Goal: Task Accomplishment & Management: Manage account settings

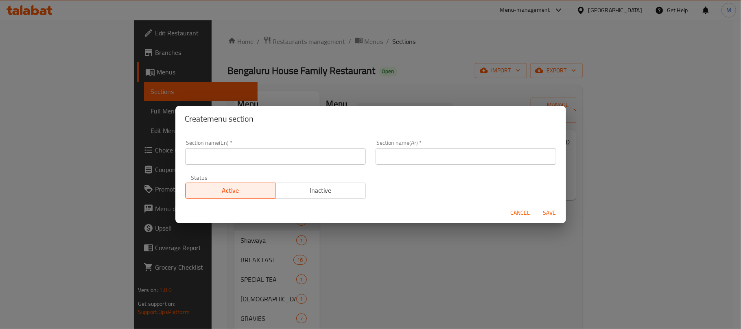
click at [262, 160] on input "text" at bounding box center [275, 157] width 181 height 16
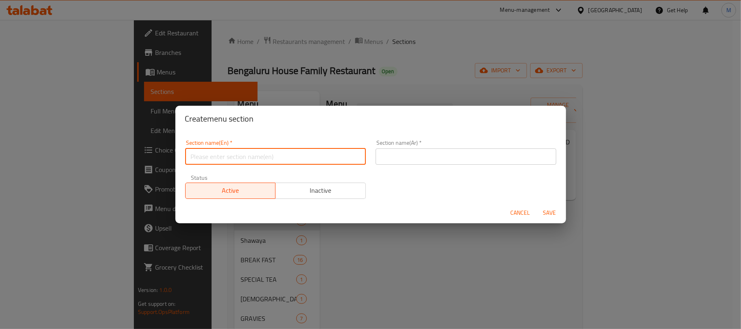
paste input "AL FAHAM PERI PERI"
paste input "eri"
type input "Al Faham Peri Peri"
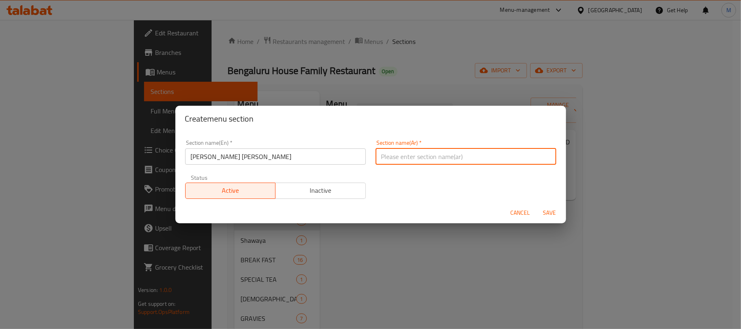
click at [427, 161] on input "text" at bounding box center [466, 157] width 181 height 16
paste input "الفحام بيري بيري"
click at [409, 160] on input "الفحام بيري بيري" at bounding box center [466, 157] width 181 height 16
type input "الفحم بيري بيري"
click at [537, 206] on button "Save" at bounding box center [550, 213] width 26 height 15
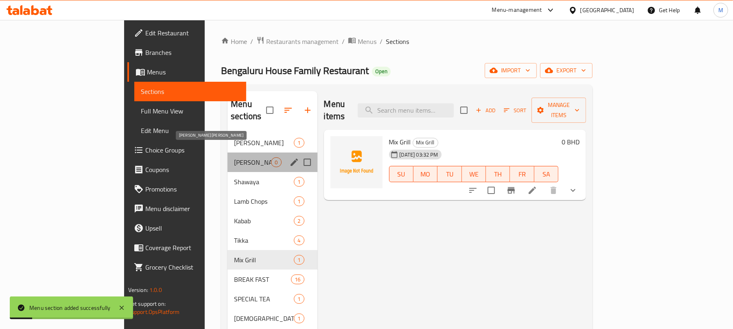
click at [234, 158] on span "Al Faham Peri Peri" at bounding box center [252, 163] width 37 height 10
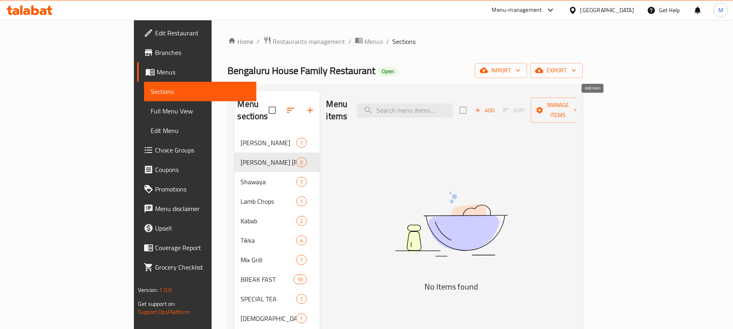
click at [498, 104] on button "Add" at bounding box center [485, 110] width 26 height 13
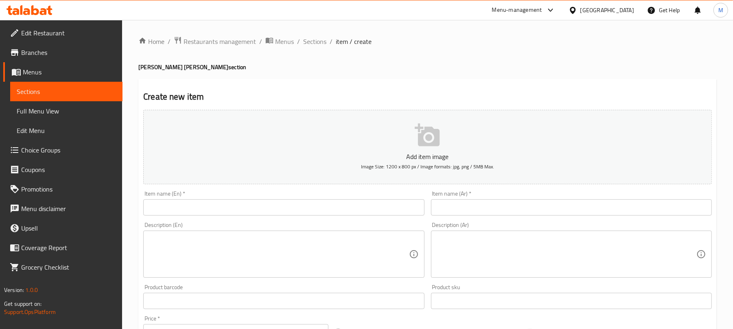
click at [195, 207] on input "text" at bounding box center [283, 207] width 281 height 16
paste input "Charcoal Chicken PERI PERI"
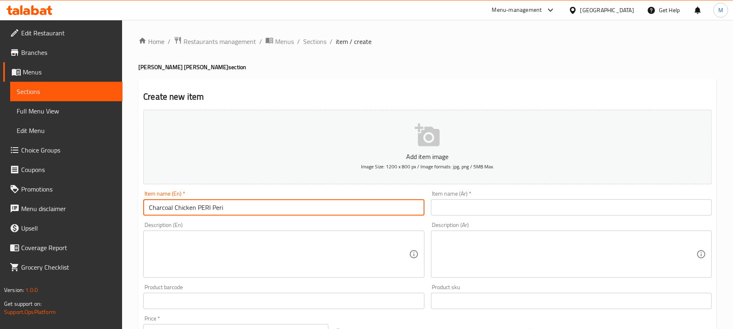
paste input "eri"
type input "Charcoal Chicken Peri Peri"
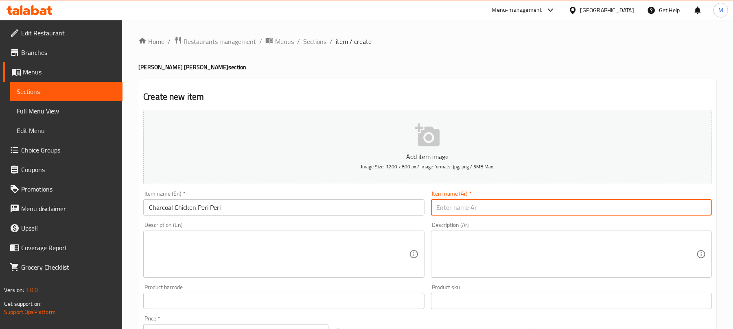
click at [484, 201] on input "text" at bounding box center [571, 207] width 281 height 16
paste input "دجاج بيري بيري على الفحم"
type input "دجاج بيري بيري على الفحم"
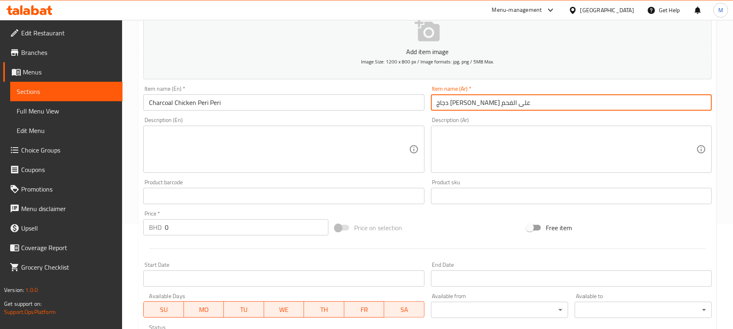
scroll to position [245, 0]
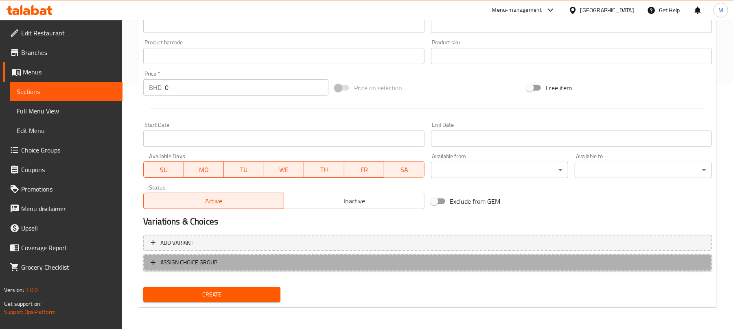
click at [401, 259] on span "ASSIGN CHOICE GROUP" at bounding box center [428, 263] width 554 height 10
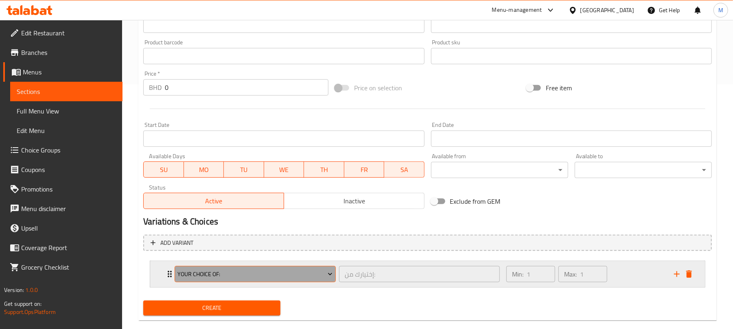
click at [284, 277] on span "Your Choice Of:" at bounding box center [255, 274] width 155 height 10
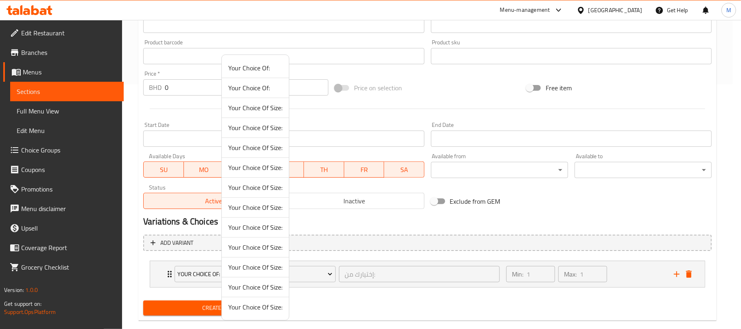
click at [276, 287] on span "Your Choice Of Size:" at bounding box center [255, 287] width 54 height 10
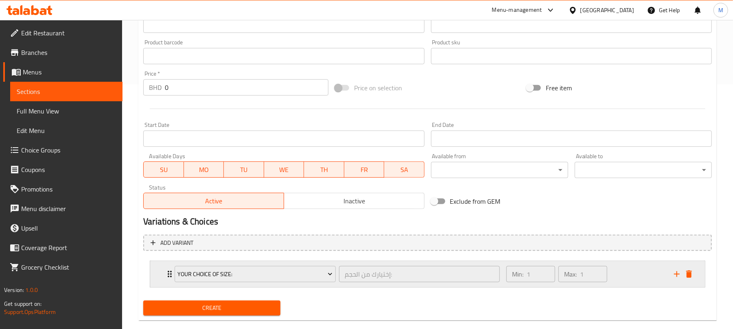
click at [624, 276] on div "Min: 1 ​ Max: 1 ​" at bounding box center [585, 274] width 168 height 26
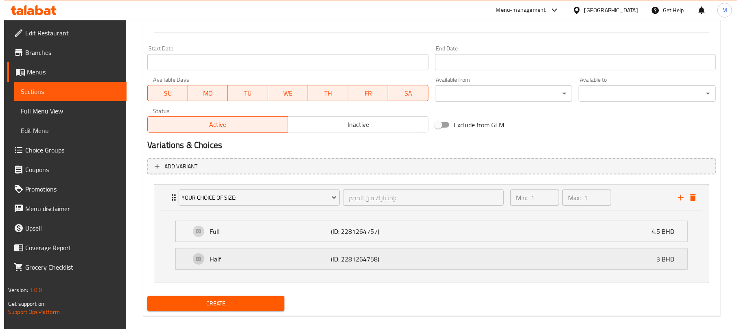
scroll to position [332, 0]
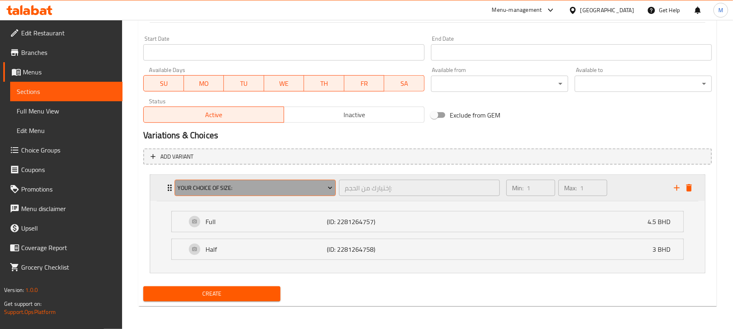
click at [295, 185] on span "Your Choice Of Size:" at bounding box center [255, 188] width 155 height 10
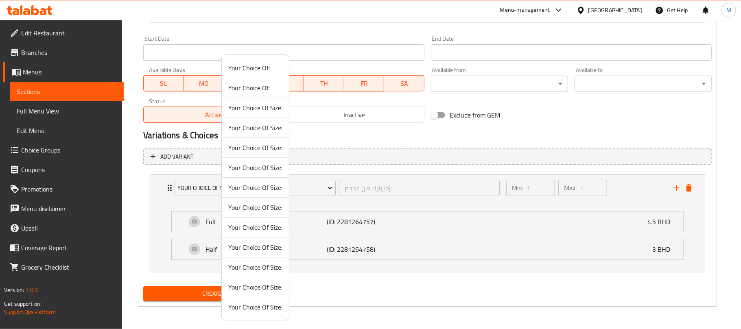
click at [272, 268] on span "Your Choice Of Size:" at bounding box center [255, 268] width 54 height 10
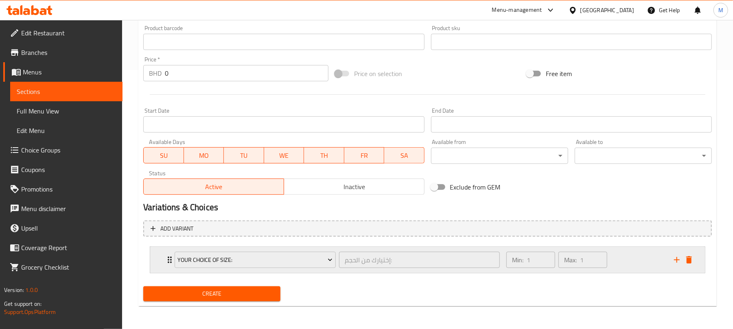
click at [634, 258] on div "Min: 1 ​ Max: 1 ​" at bounding box center [585, 260] width 168 height 26
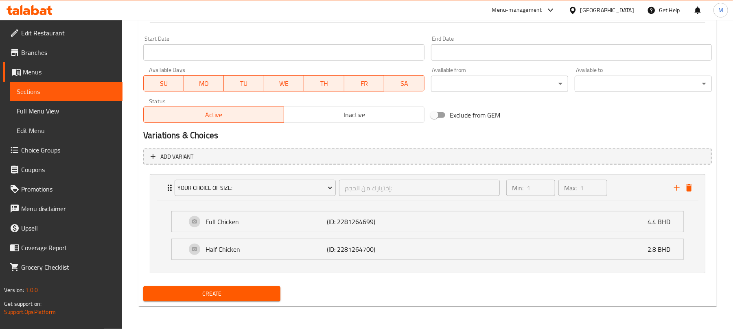
click at [250, 299] on span "Create" at bounding box center [212, 294] width 124 height 10
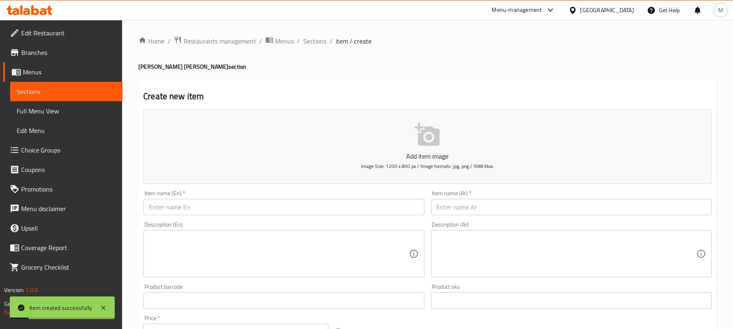
scroll to position [0, 0]
click at [322, 41] on span "Sections" at bounding box center [314, 42] width 23 height 10
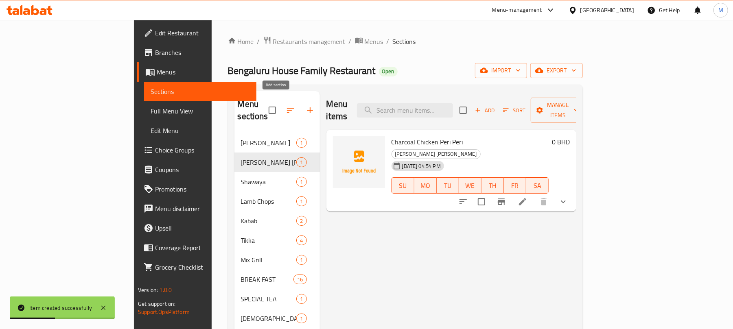
click at [305, 105] on icon "button" at bounding box center [310, 110] width 10 height 10
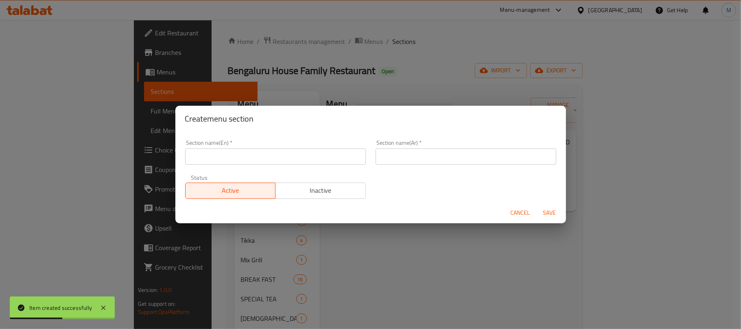
click at [267, 164] on input "text" at bounding box center [275, 157] width 181 height 16
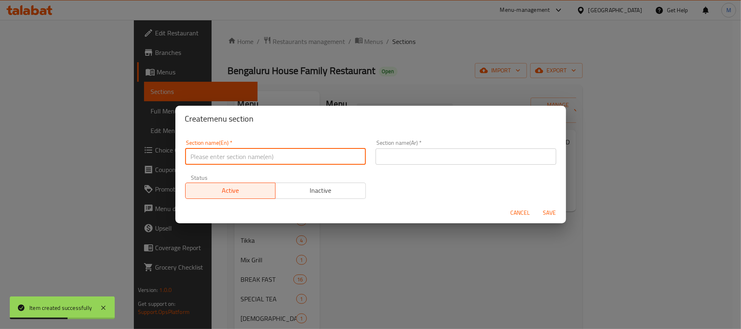
paste input "MADHOOTH"
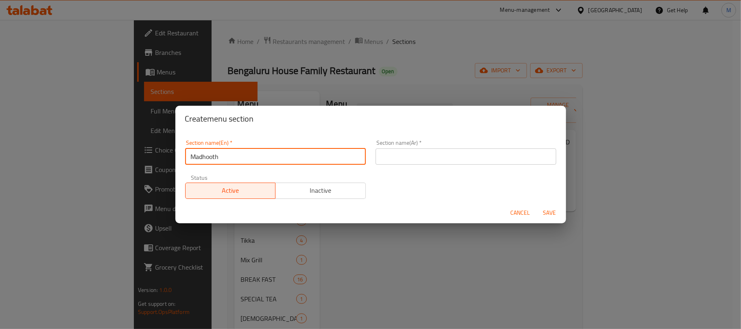
type input "Madhooth"
click at [399, 153] on input "text" at bounding box center [466, 157] width 181 height 16
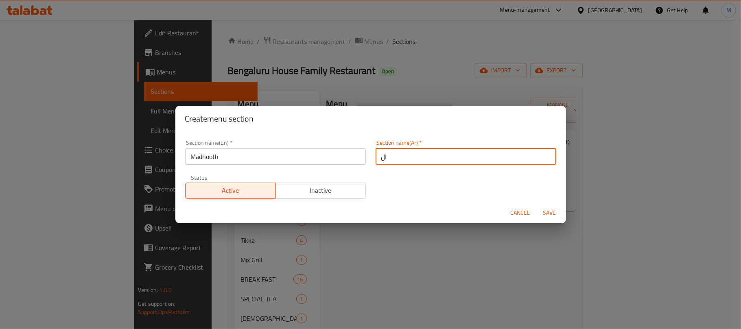
paste input "مادهوث"
type input "المادهوث"
click at [537, 206] on button "Save" at bounding box center [550, 213] width 26 height 15
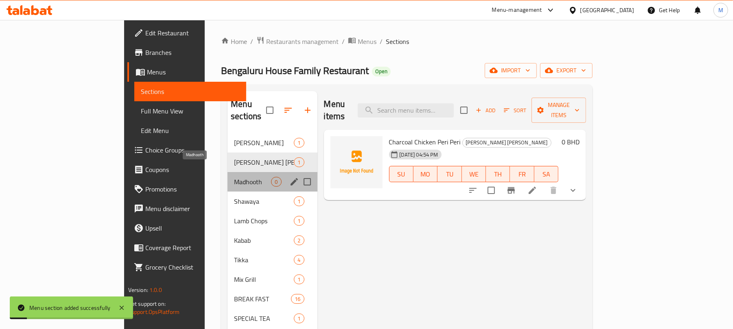
click at [234, 177] on span "Madhooth" at bounding box center [252, 182] width 37 height 10
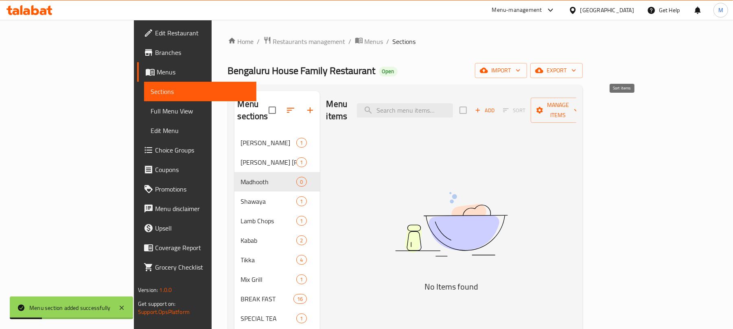
click at [531, 104] on span "Sort" at bounding box center [514, 110] width 33 height 13
click at [496, 106] on span "Add" at bounding box center [485, 110] width 22 height 9
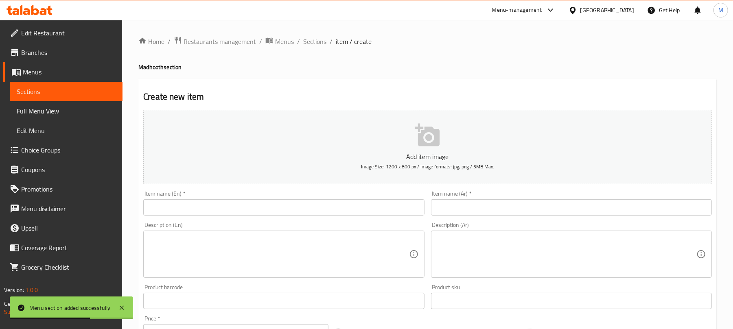
click at [260, 205] on input "text" at bounding box center [283, 207] width 281 height 16
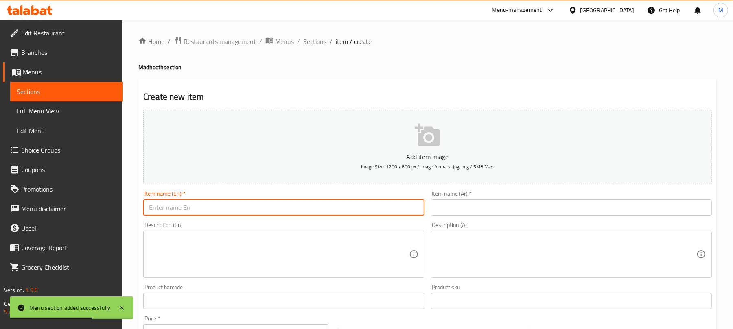
paste input "Madhooth With Chicken"
type input "Madhooth With Chicken"
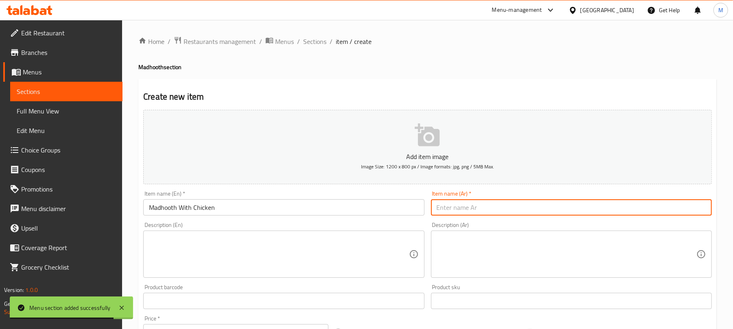
click at [471, 210] on input "text" at bounding box center [571, 207] width 281 height 16
paste input "مادهوث مع الدجاج"
drag, startPoint x: 449, startPoint y: 211, endPoint x: 470, endPoint y: 225, distance: 25.7
click at [450, 211] on input "مادهوث مع الدجاج" at bounding box center [571, 207] width 281 height 16
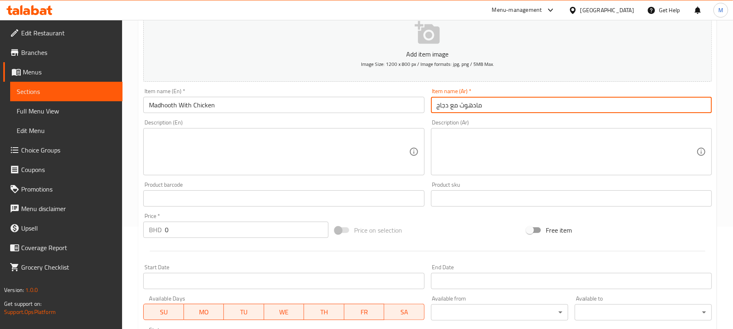
scroll to position [245, 0]
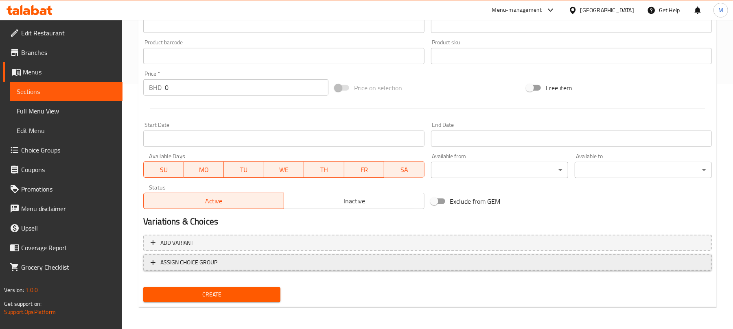
type input "مادهوث مع دجاج"
click at [401, 264] on span "ASSIGN CHOICE GROUP" at bounding box center [428, 263] width 554 height 10
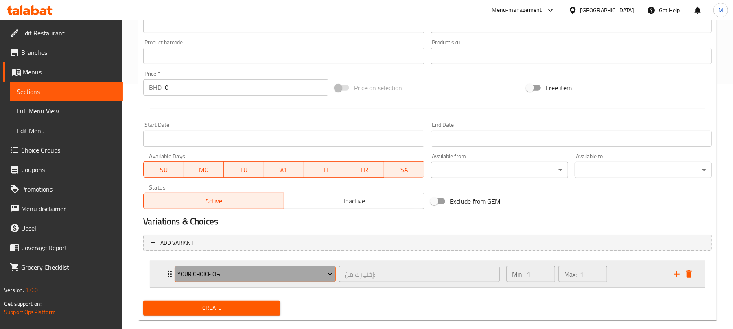
click at [274, 282] on button "Your Choice Of:" at bounding box center [255, 274] width 161 height 16
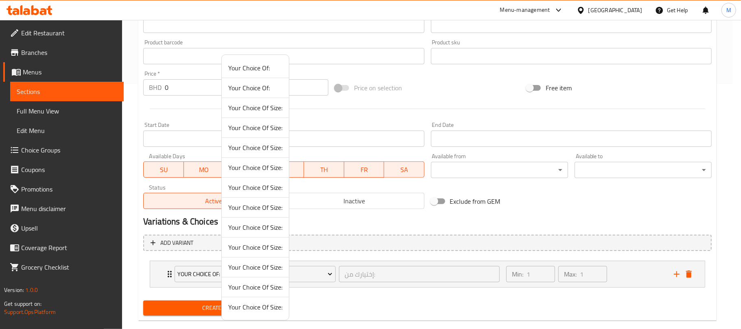
click at [273, 286] on span "Your Choice Of Size:" at bounding box center [255, 287] width 54 height 10
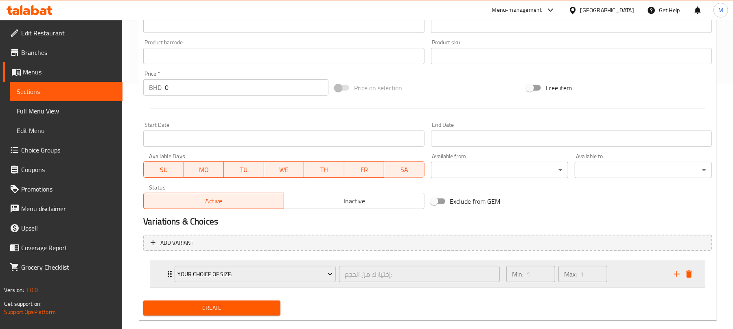
click at [641, 274] on div "Min: 1 ​ Max: 1 ​" at bounding box center [585, 274] width 168 height 26
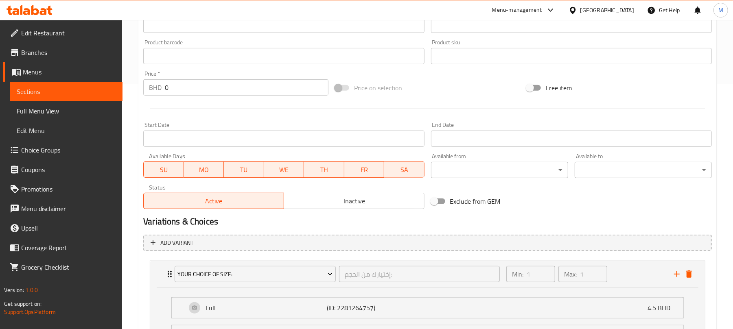
scroll to position [332, 0]
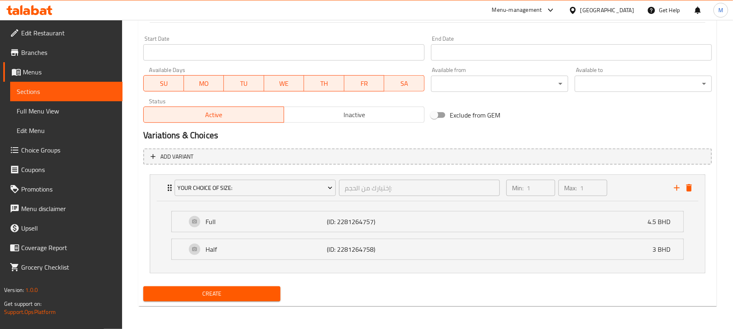
click at [266, 292] on span "Create" at bounding box center [212, 294] width 124 height 10
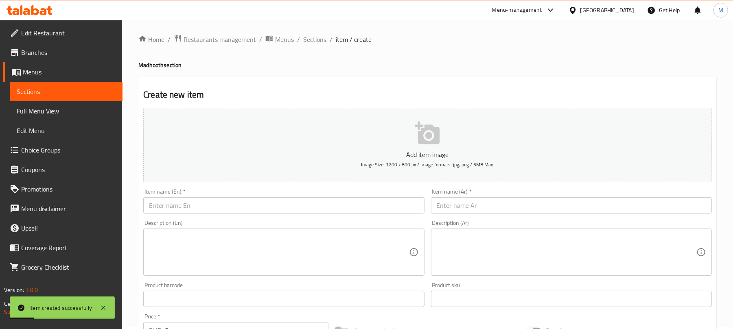
scroll to position [0, 0]
click at [323, 39] on span "Sections" at bounding box center [314, 42] width 23 height 10
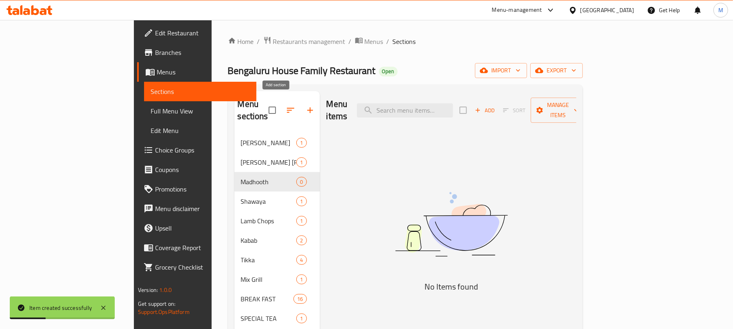
click at [305, 105] on icon "button" at bounding box center [310, 110] width 10 height 10
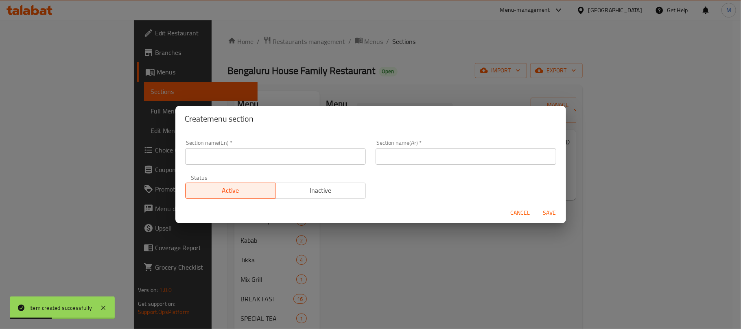
click at [254, 152] on input "text" at bounding box center [275, 157] width 181 height 16
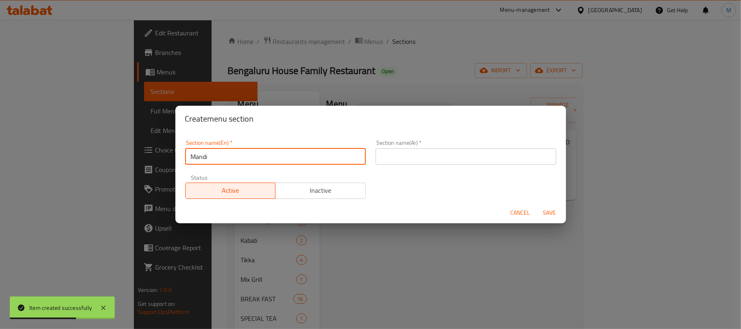
type input "Mandi"
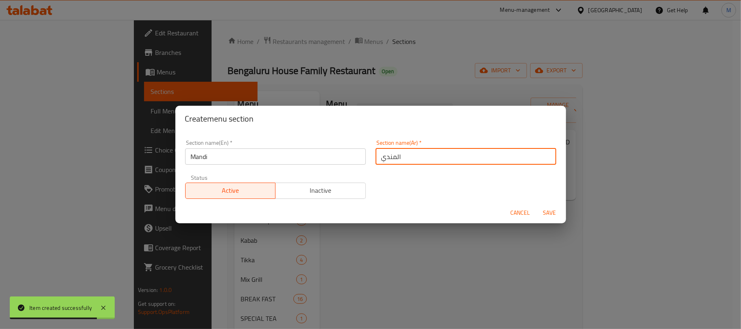
type input "المندي"
click at [537, 206] on button "Save" at bounding box center [550, 213] width 26 height 15
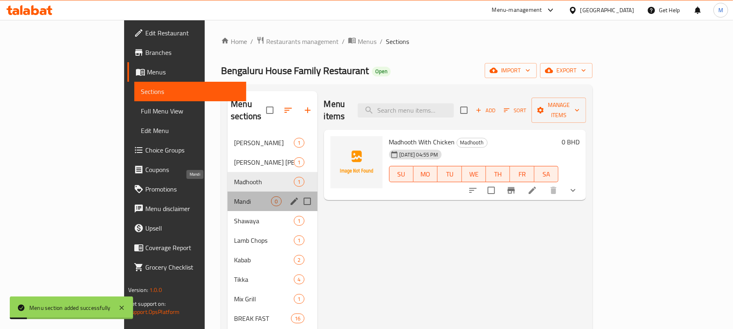
click at [234, 197] on span "Mandi" at bounding box center [252, 202] width 37 height 10
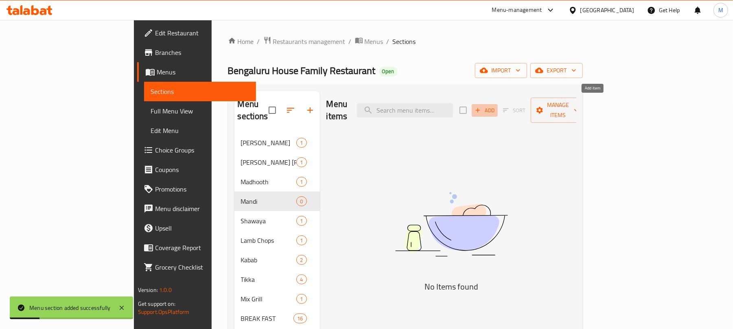
click at [496, 106] on span "Add" at bounding box center [485, 110] width 22 height 9
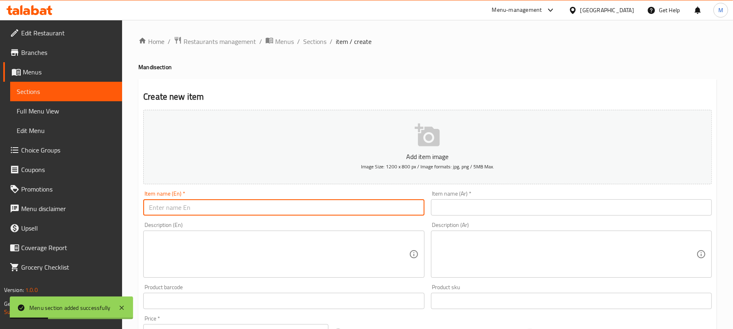
click at [204, 215] on input "text" at bounding box center [283, 207] width 281 height 16
paste input "MANDI RICE WITH GRILL"
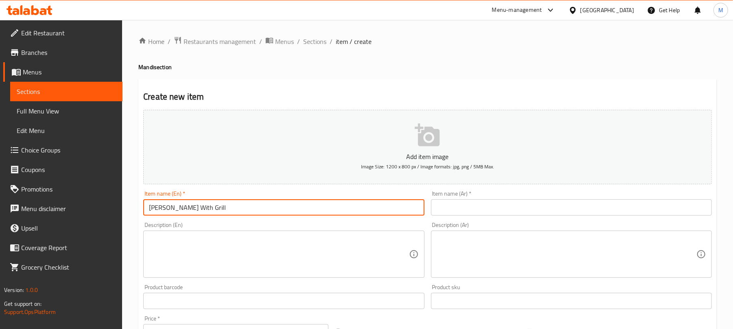
type input "Mandi Rice With Grill"
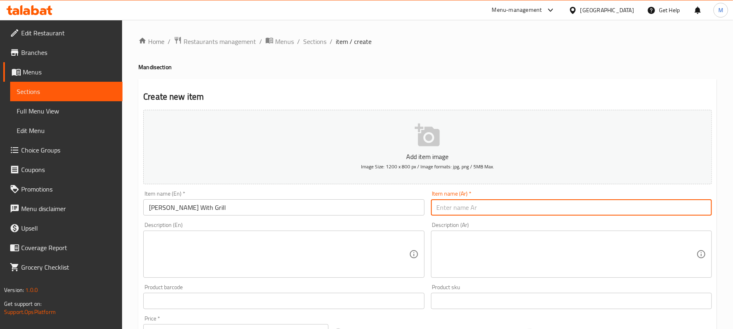
click at [462, 215] on input "text" at bounding box center [571, 207] width 281 height 16
paste input "أرز مندي مع مشويات"
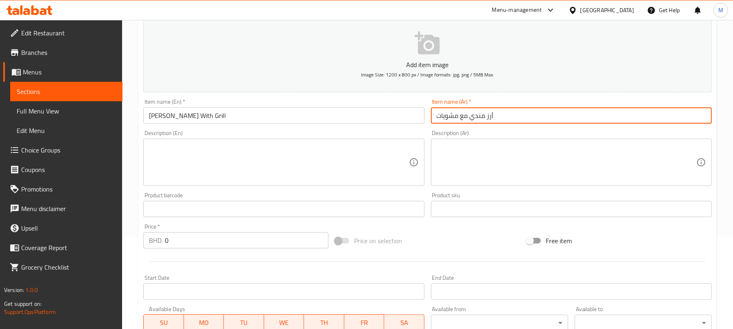
scroll to position [245, 0]
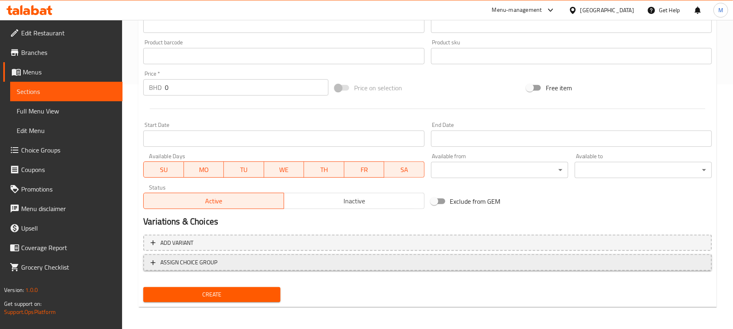
type input "أرز مندي مع مشويات"
click at [319, 265] on span "ASSIGN CHOICE GROUP" at bounding box center [428, 263] width 554 height 10
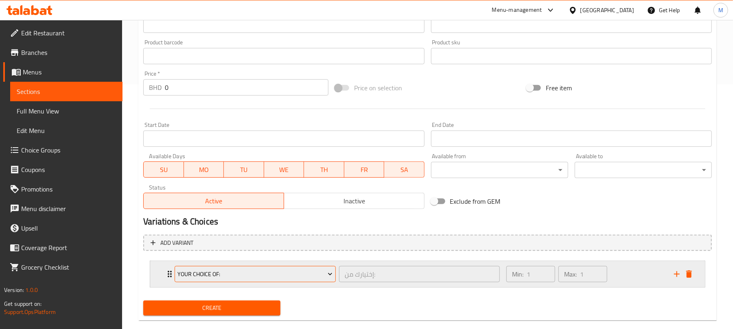
click at [248, 268] on button "Your Choice Of:" at bounding box center [255, 274] width 161 height 16
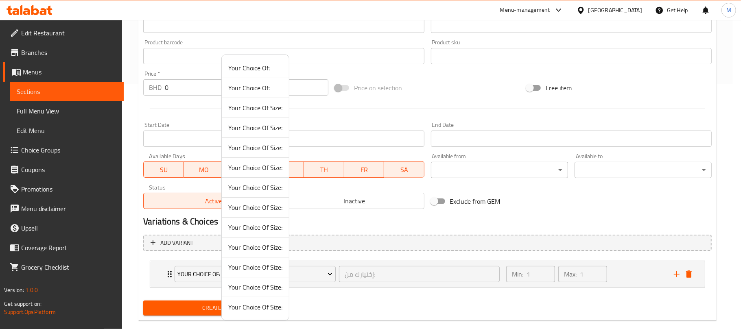
click at [261, 312] on span "Your Choice Of Size:" at bounding box center [255, 307] width 54 height 10
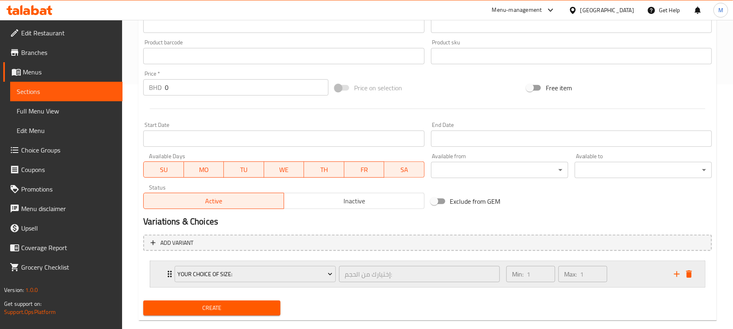
click at [620, 278] on div "Min: 1 ​ Max: 1 ​" at bounding box center [585, 274] width 168 height 26
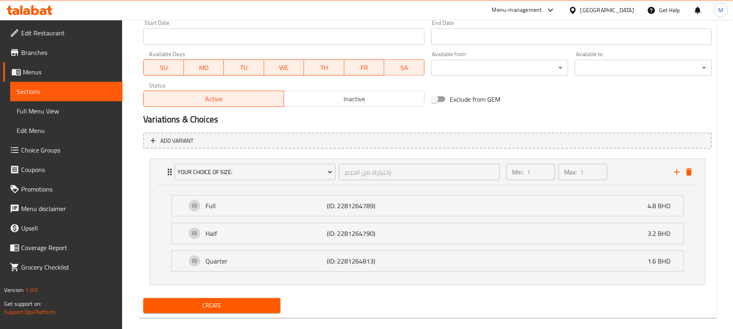
scroll to position [360, 0]
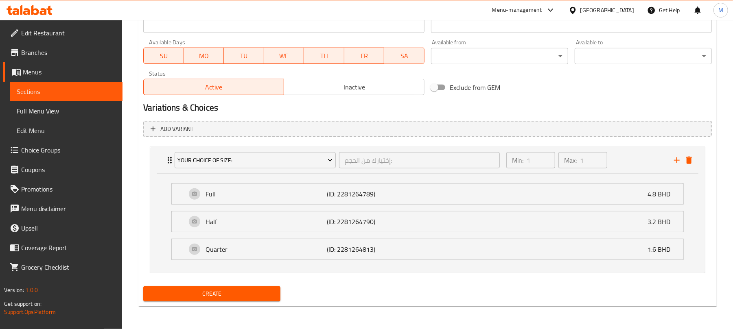
click at [251, 293] on span "Create" at bounding box center [212, 294] width 124 height 10
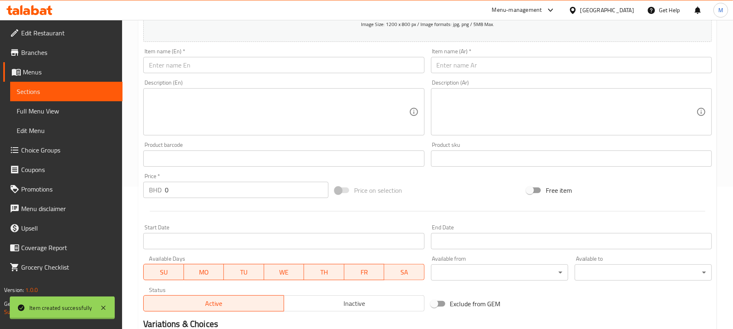
scroll to position [0, 0]
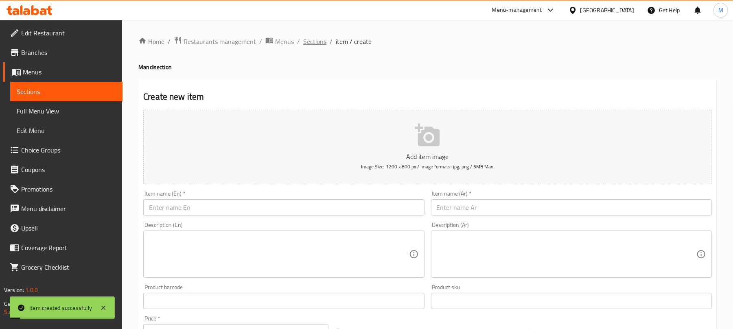
click at [314, 43] on span "Sections" at bounding box center [314, 42] width 23 height 10
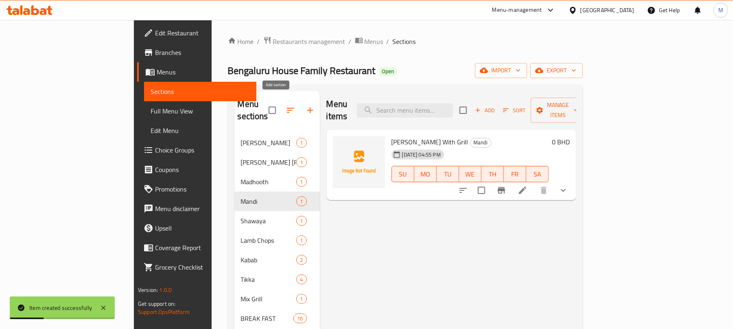
click at [307, 107] on icon "button" at bounding box center [310, 110] width 6 height 6
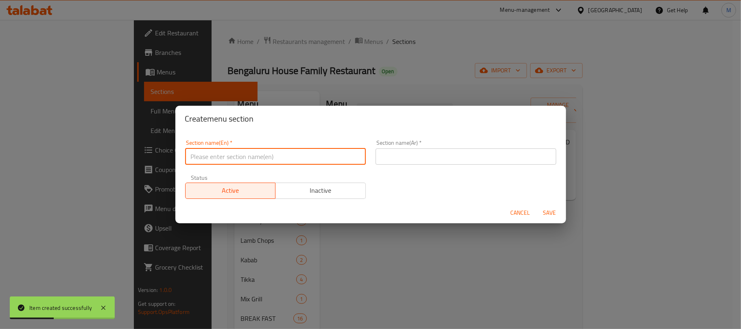
click at [305, 160] on input "text" at bounding box center [275, 157] width 181 height 16
type input "Squid"
click at [308, 157] on input "Squid" at bounding box center [275, 157] width 181 height 16
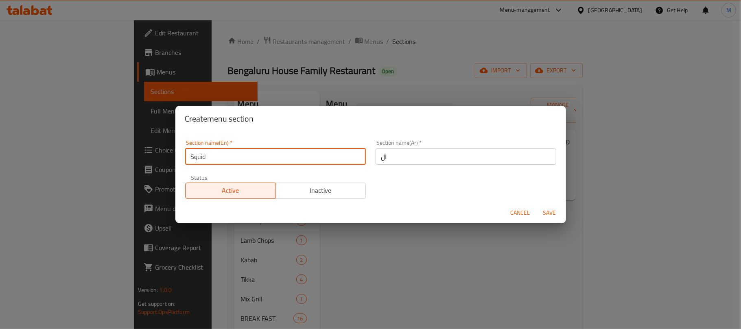
click at [452, 162] on input "ال" at bounding box center [466, 157] width 181 height 16
paste input "حبار"
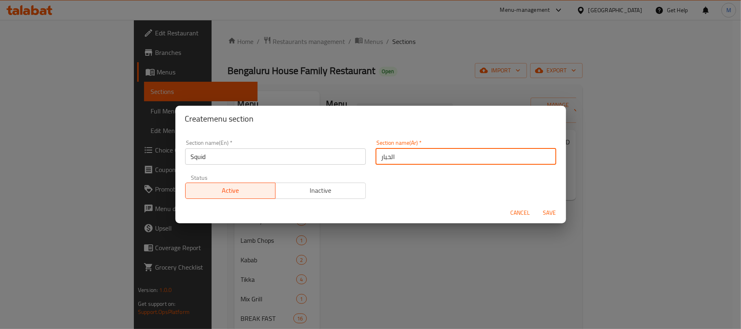
type input "الحبار"
click at [537, 206] on button "Save" at bounding box center [550, 213] width 26 height 15
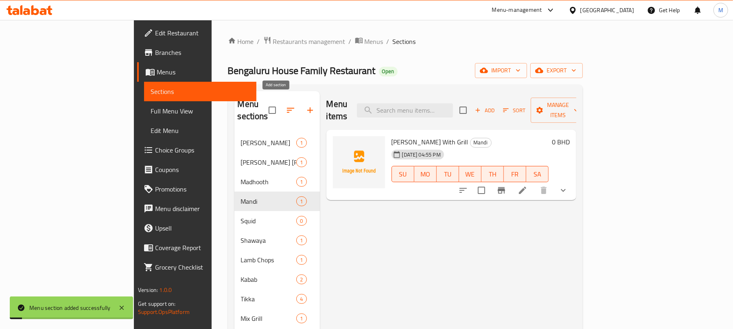
click at [307, 107] on icon "button" at bounding box center [310, 110] width 6 height 6
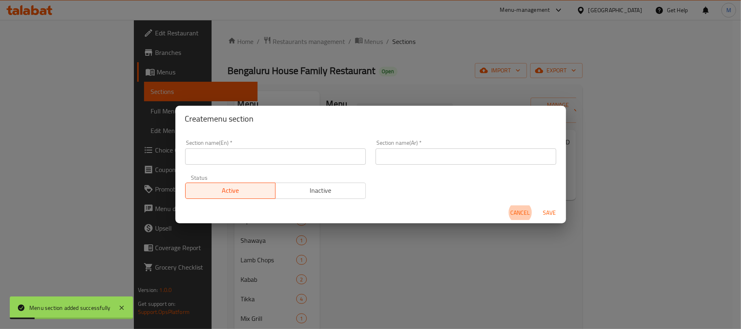
click at [271, 157] on input "text" at bounding box center [275, 157] width 181 height 16
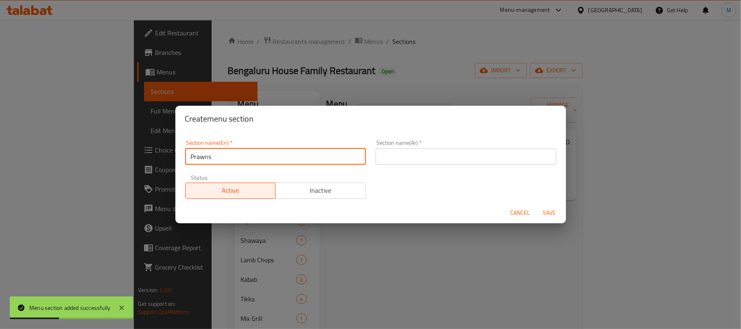
type input "Prawns"
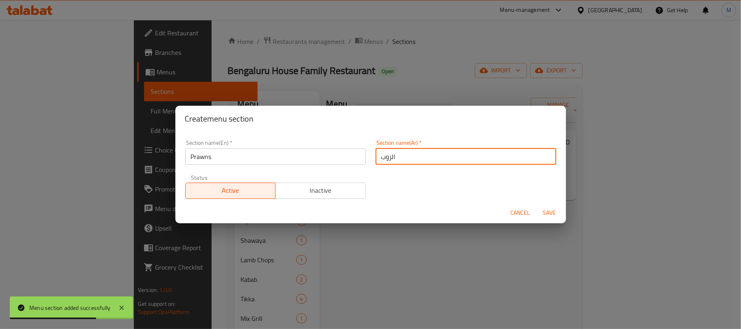
type input "الروبيان"
click at [537, 206] on button "Save" at bounding box center [550, 213] width 26 height 15
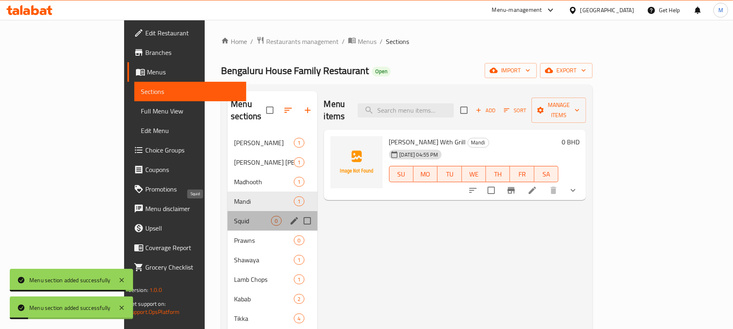
click at [234, 216] on span "Squid" at bounding box center [252, 221] width 37 height 10
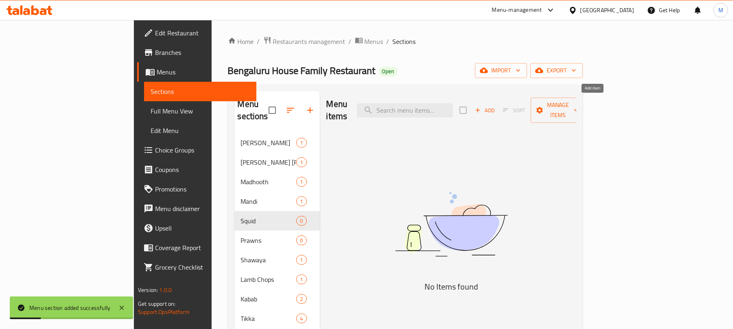
click at [496, 106] on span "Add" at bounding box center [485, 110] width 22 height 9
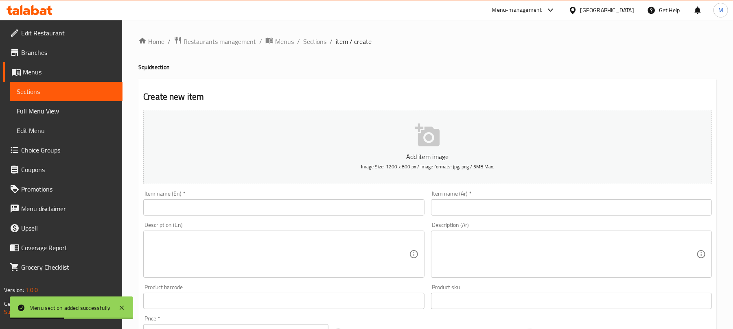
click at [236, 204] on input "text" at bounding box center [283, 207] width 281 height 16
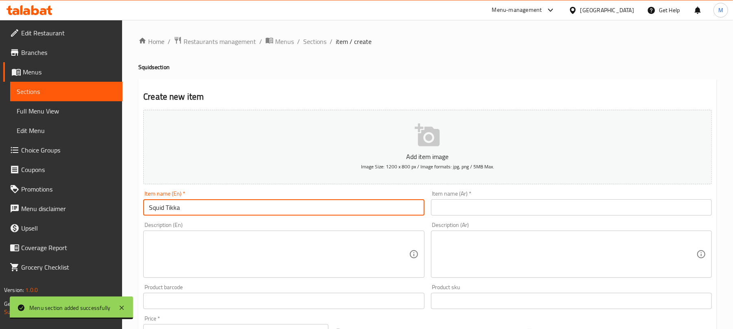
type input "Squid Tikka"
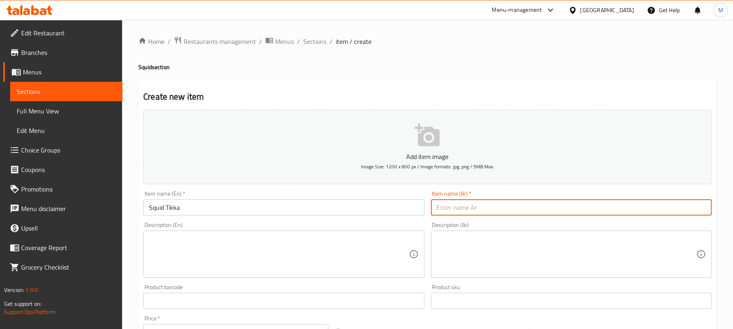
type input "ت"
type input "حبار تكا"
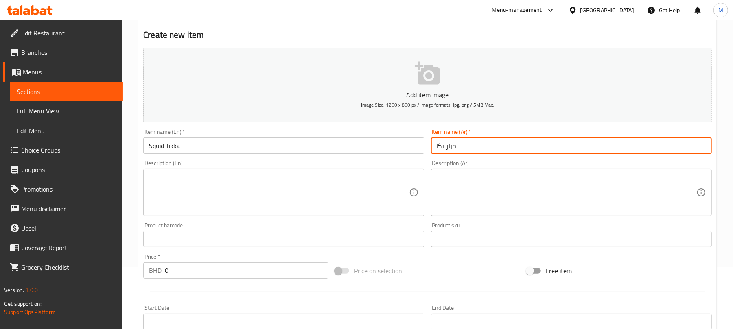
scroll to position [108, 0]
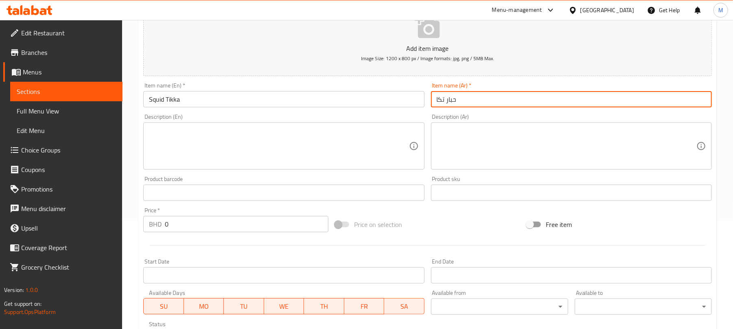
click at [243, 225] on input "0" at bounding box center [247, 224] width 164 height 16
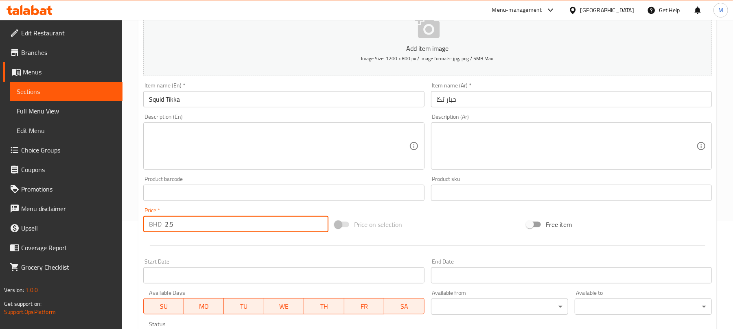
type input "2.5"
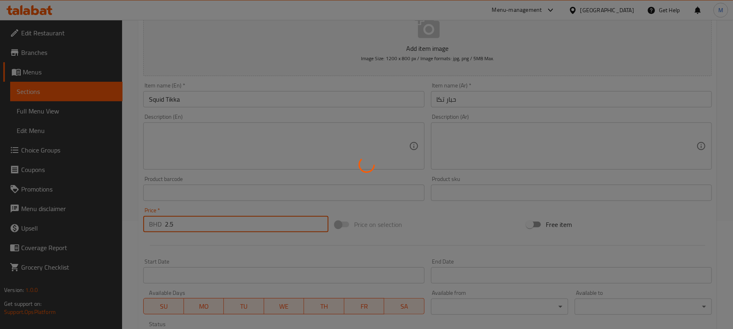
type input "0"
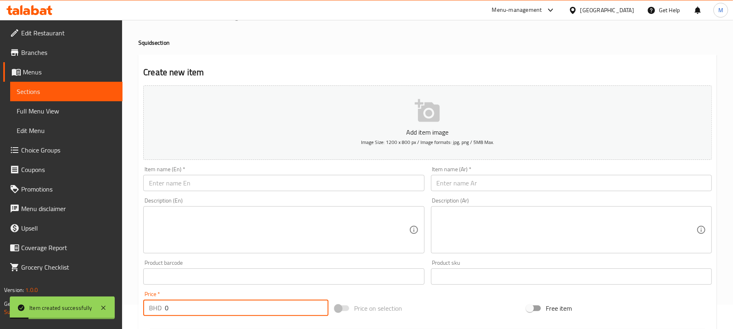
scroll to position [0, 0]
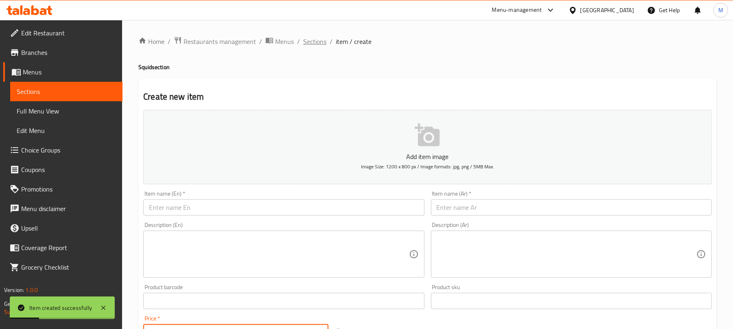
click at [325, 37] on span "Sections" at bounding box center [314, 42] width 23 height 10
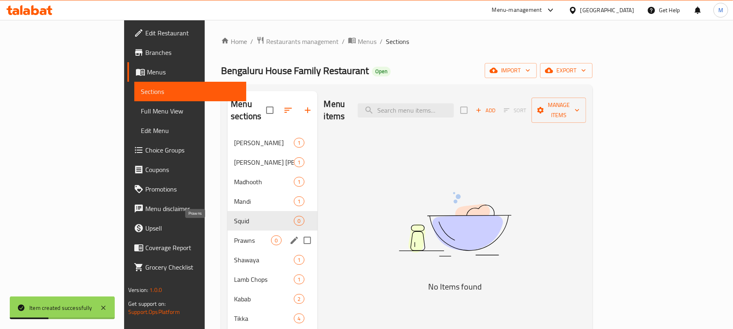
click at [234, 236] on span "Prawns" at bounding box center [252, 241] width 37 height 10
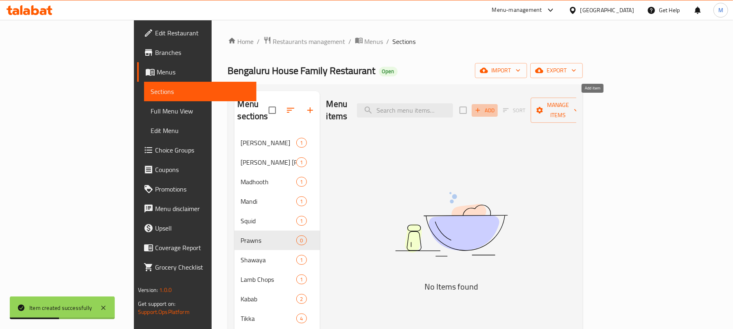
click at [496, 107] on span "Add" at bounding box center [485, 110] width 22 height 9
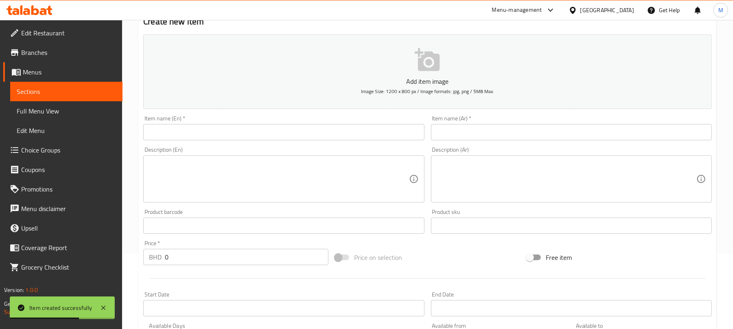
scroll to position [163, 0]
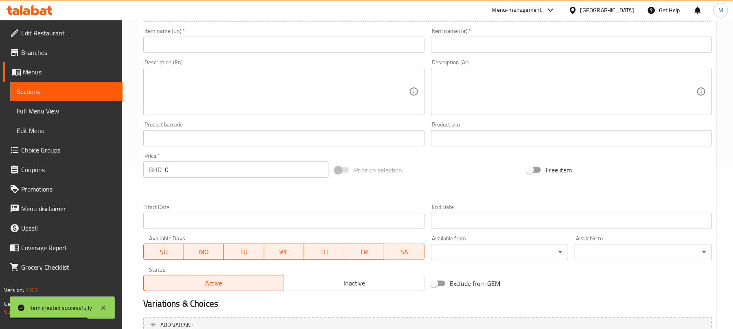
click at [242, 166] on input "0" at bounding box center [247, 170] width 164 height 16
type input "2.5"
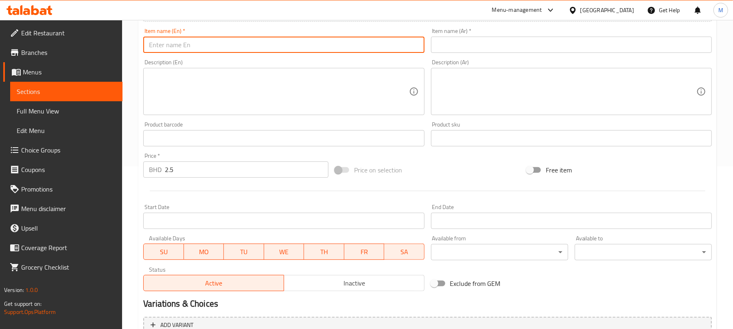
click at [285, 45] on input "text" at bounding box center [283, 45] width 281 height 16
type input "Prawns Tikka"
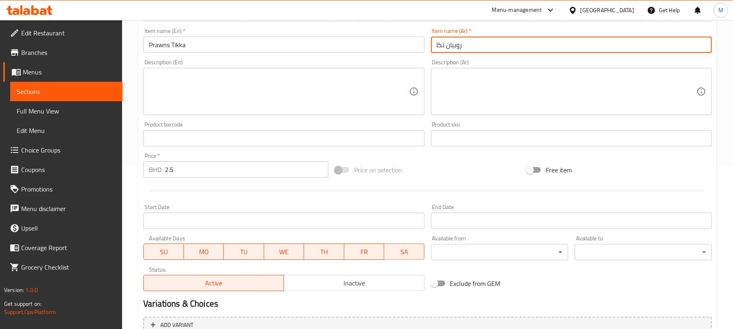
type input "روبيان تكا"
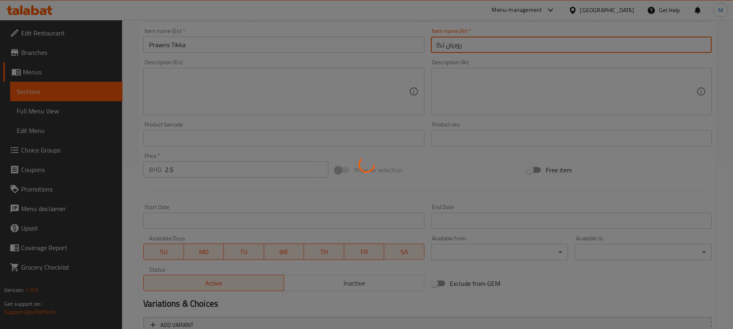
type input "0"
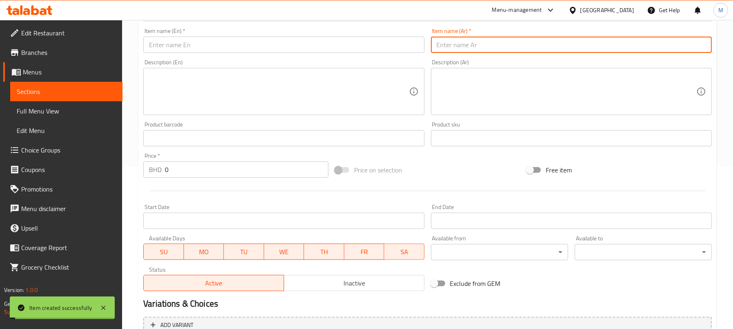
scroll to position [0, 0]
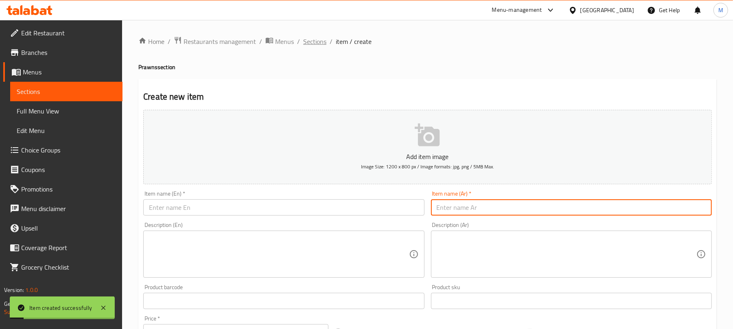
click at [315, 39] on span "Sections" at bounding box center [314, 42] width 23 height 10
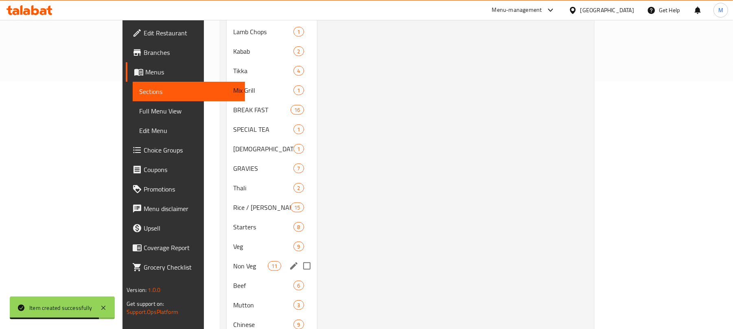
scroll to position [222, 0]
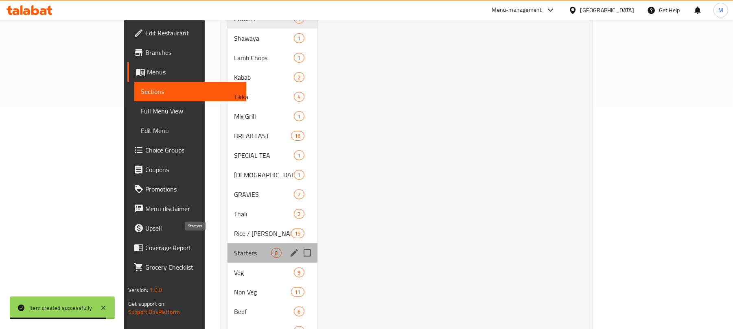
click at [234, 248] on span "Starters" at bounding box center [252, 253] width 37 height 10
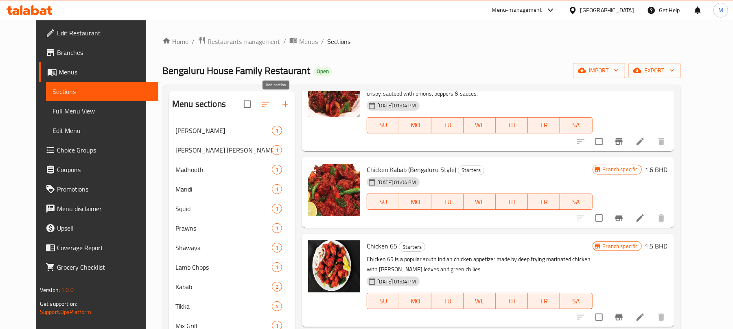
click at [282, 107] on icon "button" at bounding box center [285, 104] width 6 height 6
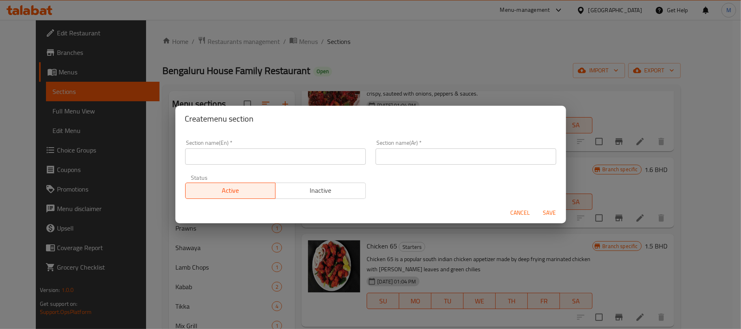
click at [304, 157] on input "text" at bounding box center [275, 157] width 181 height 16
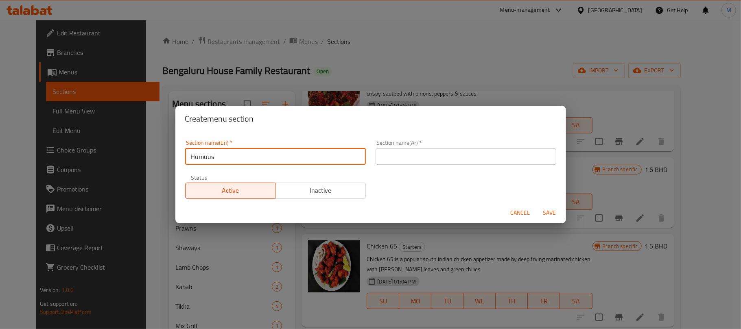
type input "Humuus"
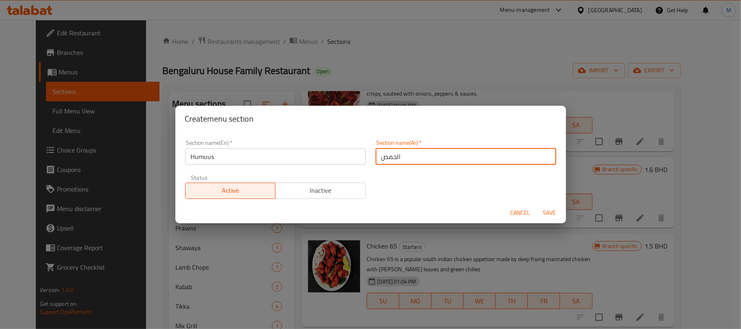
type input "الحمص"
click at [306, 157] on input "Humuus" at bounding box center [275, 157] width 181 height 16
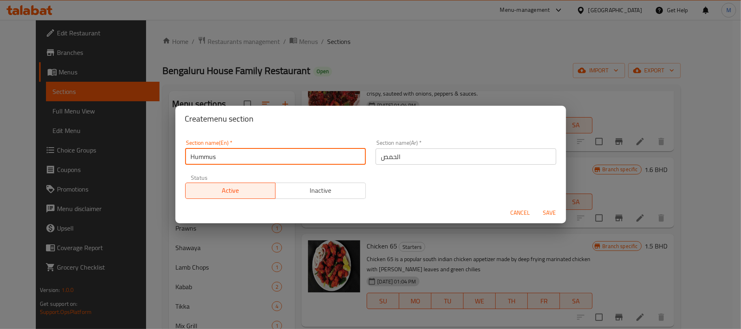
type input "Hummus"
click at [537, 206] on button "Save" at bounding box center [550, 213] width 26 height 15
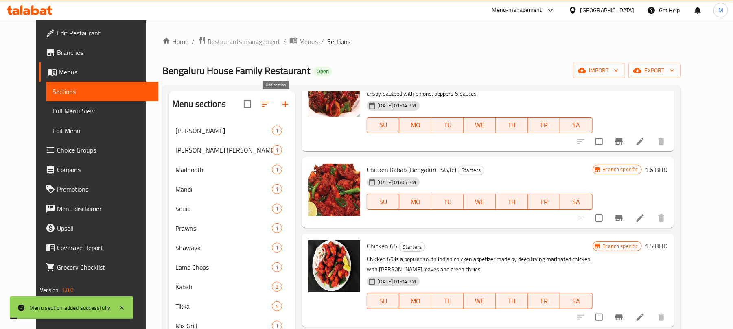
click at [280, 106] on icon "button" at bounding box center [285, 104] width 10 height 10
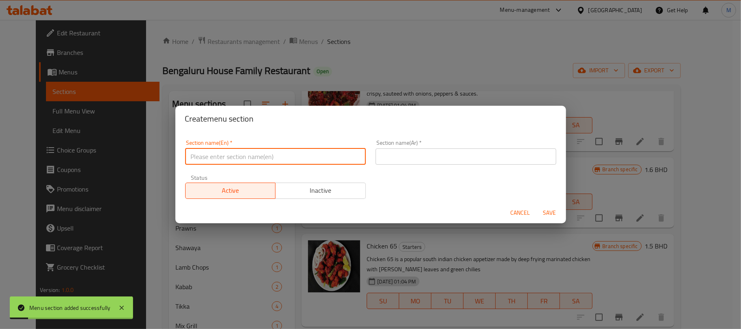
click at [272, 159] on input "text" at bounding box center [275, 157] width 181 height 16
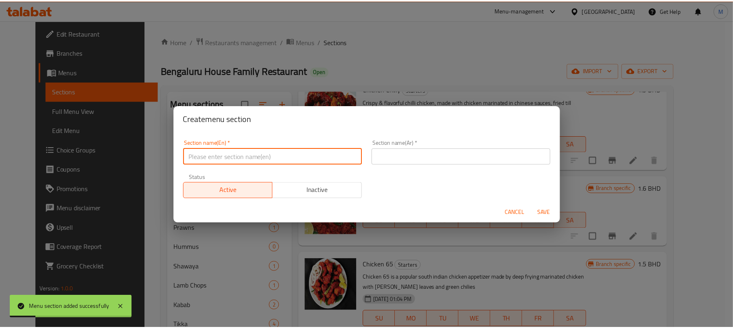
scroll to position [139, 0]
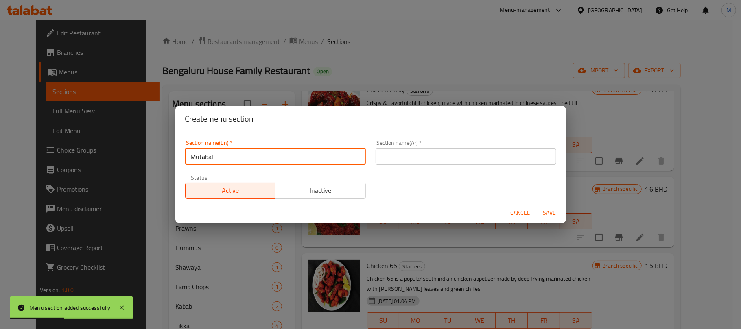
type input "Mutabal"
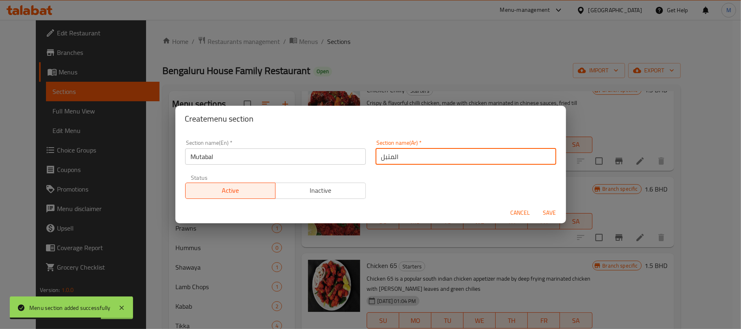
type input "المتبل"
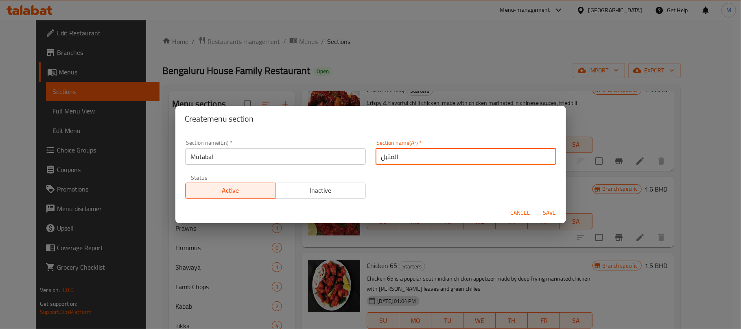
click at [230, 160] on input "Mutabal" at bounding box center [275, 157] width 181 height 16
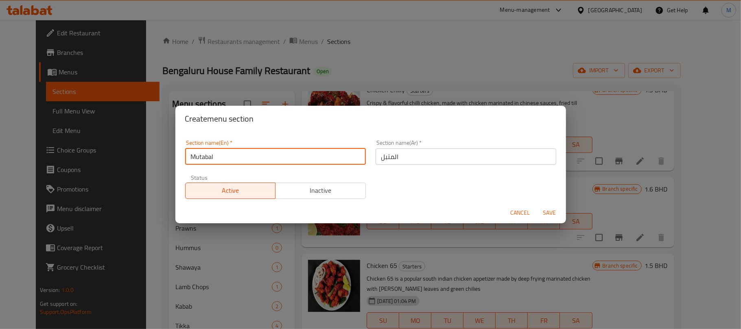
paste input "b"
paste input "text"
type input "Mtabbal"
click at [537, 206] on button "Save" at bounding box center [550, 213] width 26 height 15
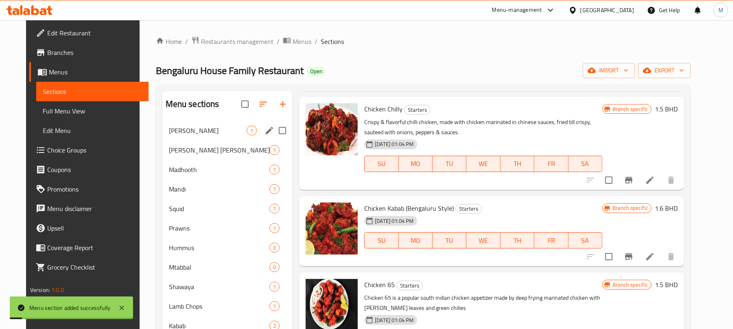
scroll to position [119, 0]
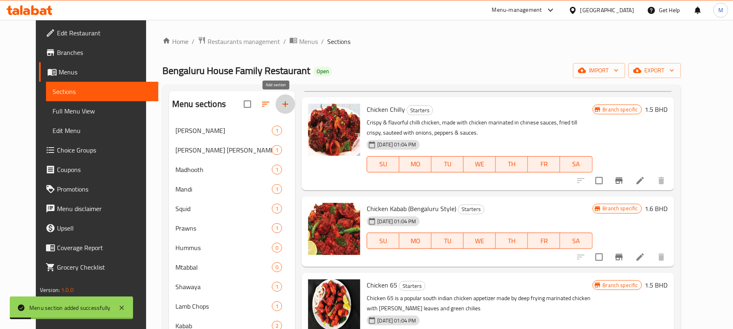
click at [280, 108] on icon "button" at bounding box center [285, 104] width 10 height 10
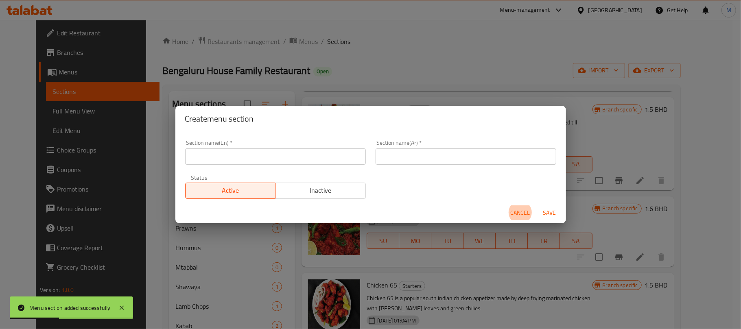
drag, startPoint x: 251, startPoint y: 160, endPoint x: 253, endPoint y: 134, distance: 25.7
click at [251, 160] on input "text" at bounding box center [275, 157] width 181 height 16
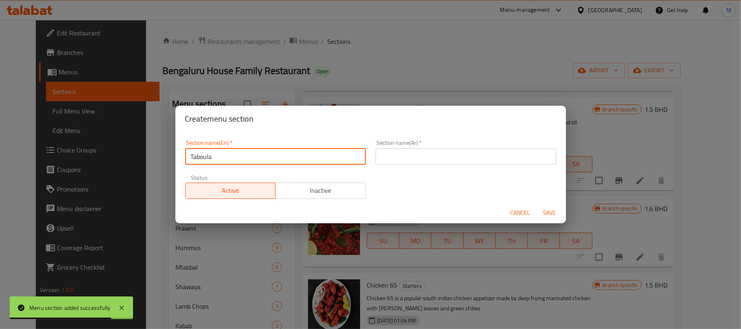
type input "Taboula"
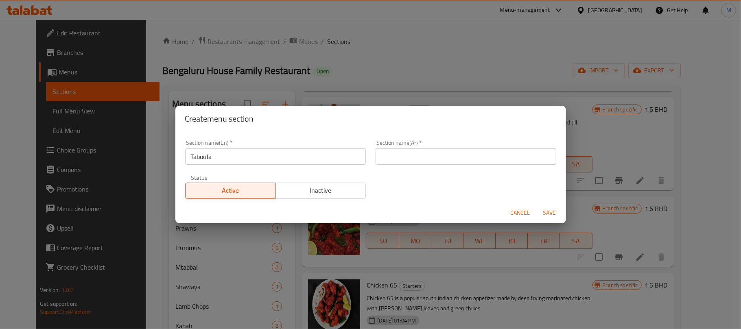
click at [432, 160] on input "text" at bounding box center [466, 157] width 181 height 16
type input "التبولة"
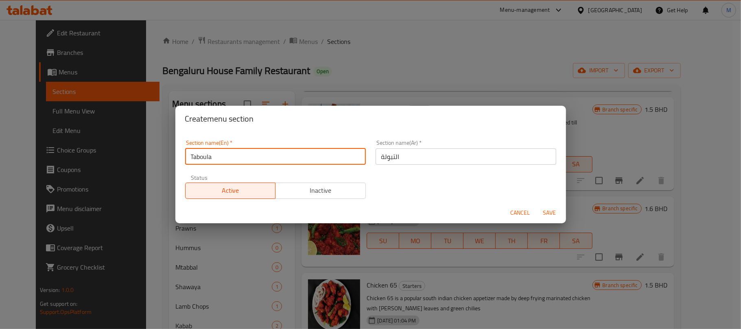
click at [249, 152] on input "Taboula" at bounding box center [275, 157] width 181 height 16
paste input "bouleh"
type input "Tabbouleh"
click at [537, 206] on button "Save" at bounding box center [550, 213] width 26 height 15
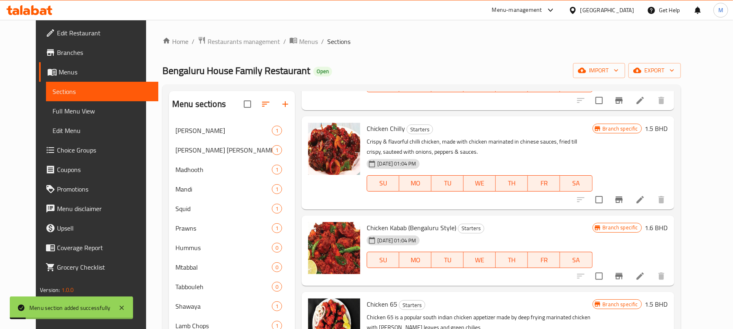
scroll to position [100, 0]
click at [280, 107] on icon "button" at bounding box center [285, 104] width 10 height 10
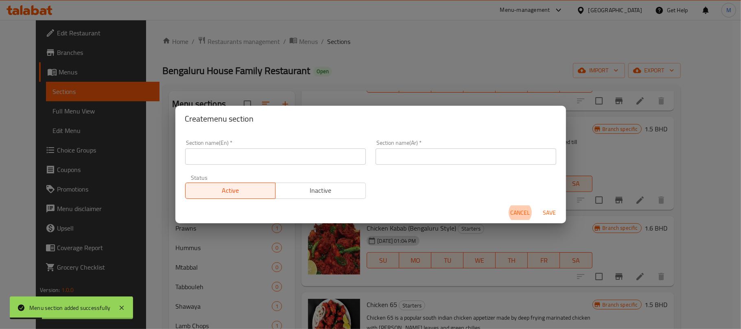
click at [290, 159] on input "text" at bounding box center [275, 157] width 181 height 16
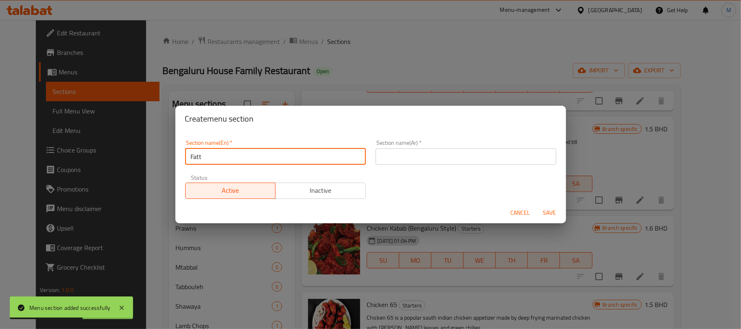
type input "Fatt"
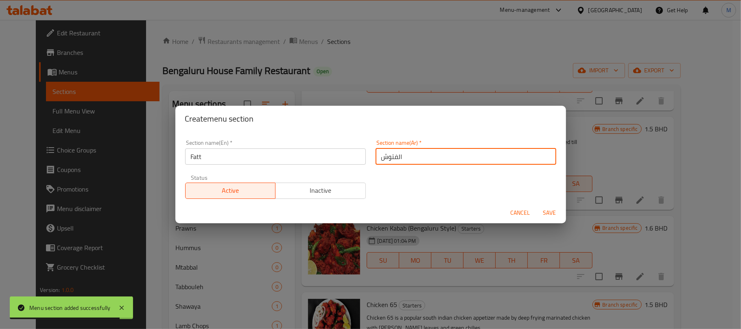
type input "الفتوش"
click at [261, 163] on input "Fatt" at bounding box center [275, 157] width 181 height 16
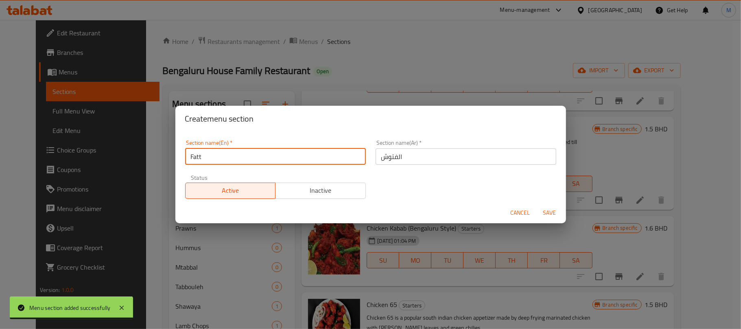
paste input "oush"
type input "Fattoush"
click at [537, 206] on button "Save" at bounding box center [550, 213] width 26 height 15
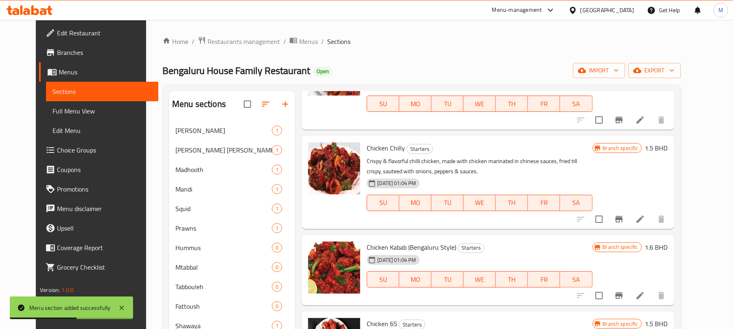
scroll to position [80, 0]
click at [282, 107] on button "button" at bounding box center [286, 104] width 20 height 20
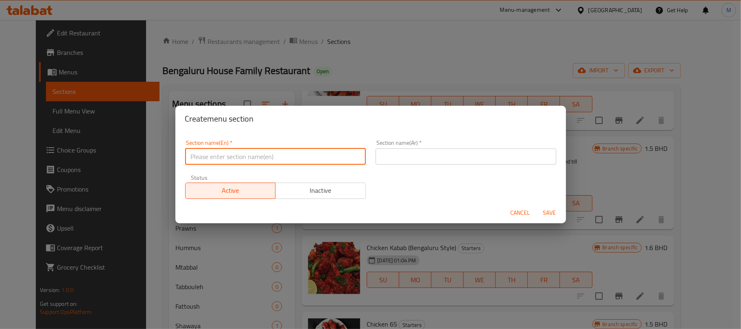
click at [280, 158] on input "text" at bounding box center [275, 157] width 181 height 16
paste input "Broasted"
type input "Broasted"
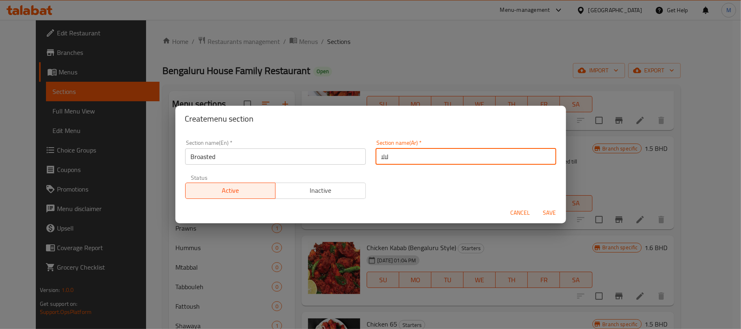
type input "ل"
type input "البروستد"
click at [537, 206] on button "Save" at bounding box center [550, 213] width 26 height 15
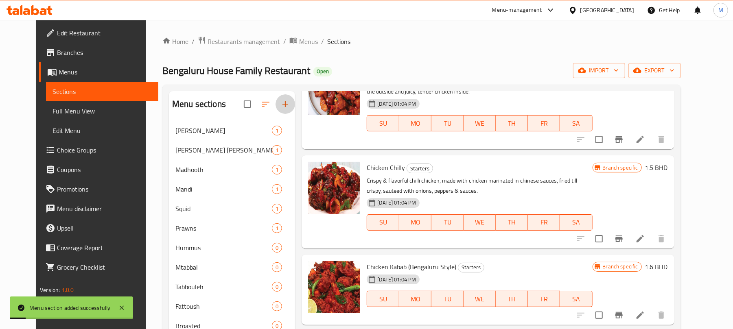
scroll to position [61, 0]
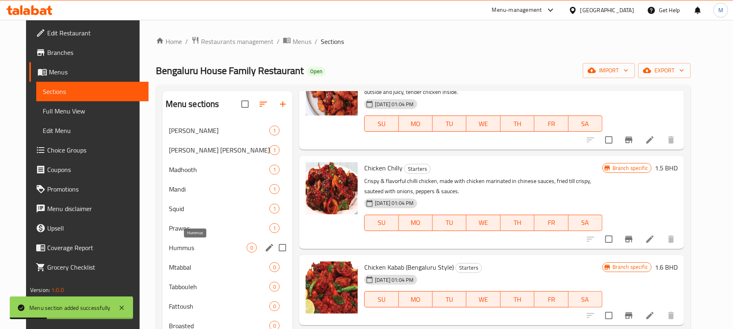
click at [180, 247] on span "Hummus" at bounding box center [208, 248] width 78 height 10
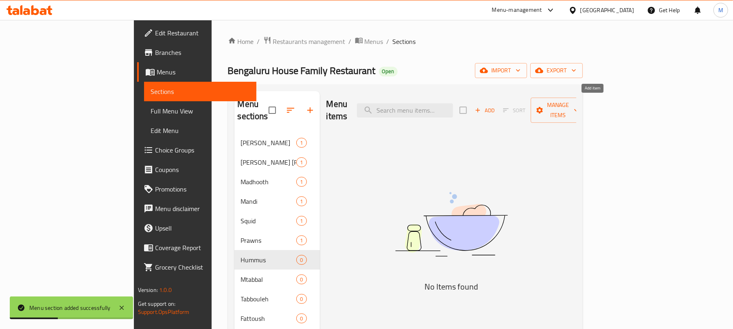
click at [496, 106] on span "Add" at bounding box center [485, 110] width 22 height 9
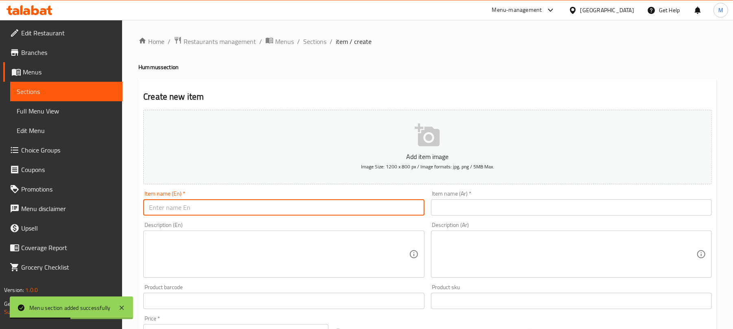
click at [230, 202] on input "text" at bounding box center [283, 207] width 281 height 16
type input "Hummus"
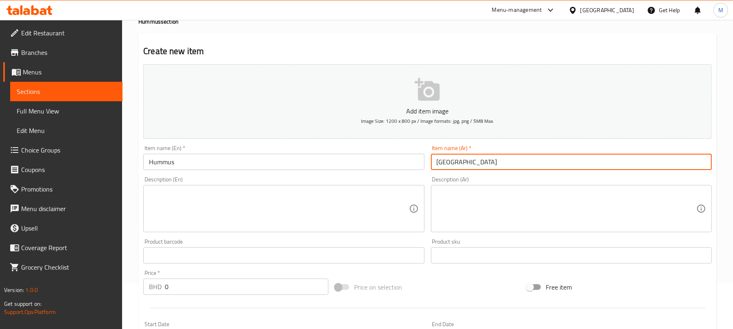
scroll to position [108, 0]
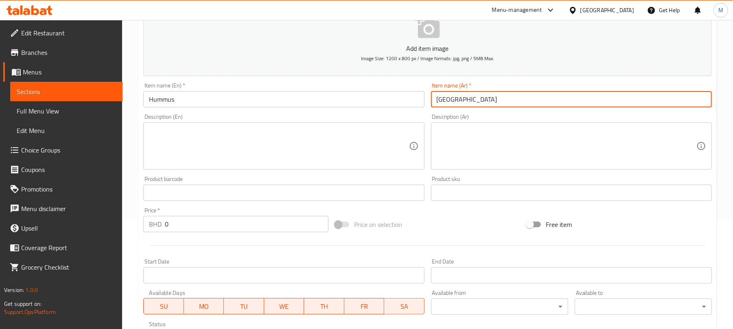
type input "حمص"
click at [243, 220] on input "0" at bounding box center [247, 224] width 164 height 16
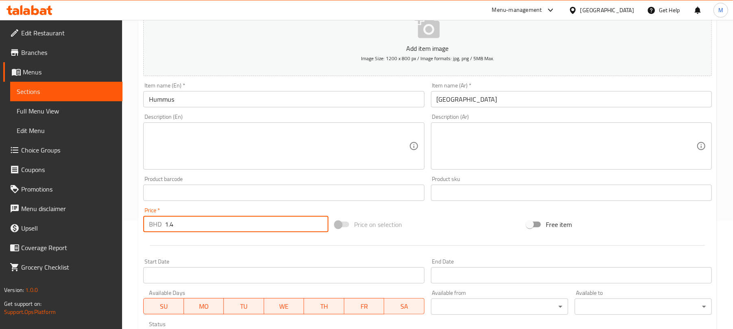
type input "1.4"
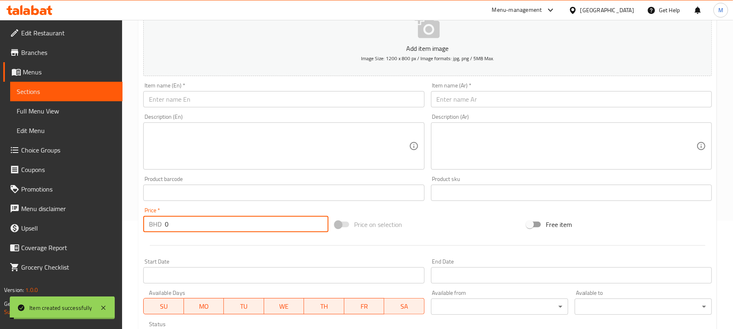
paste input "1.4"
type input "1.4"
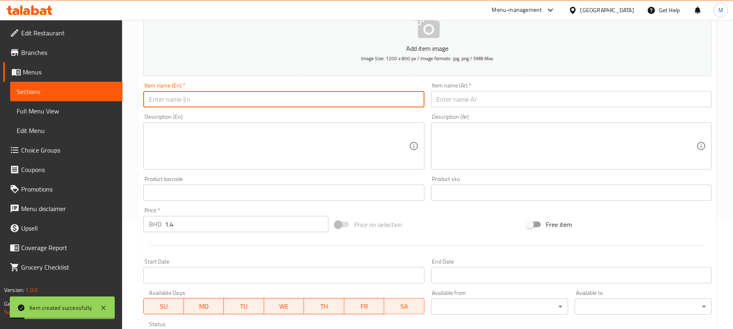
click at [230, 100] on input "text" at bounding box center [283, 99] width 281 height 16
type input "Hummus Spicy"
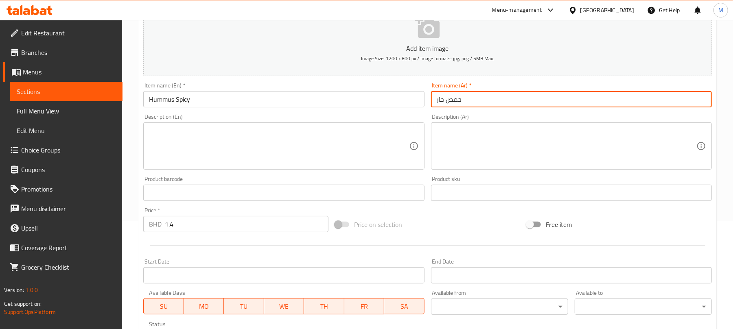
type input "حمص حار"
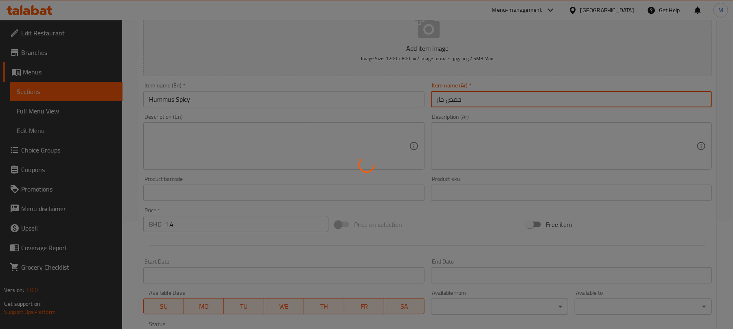
type input "0"
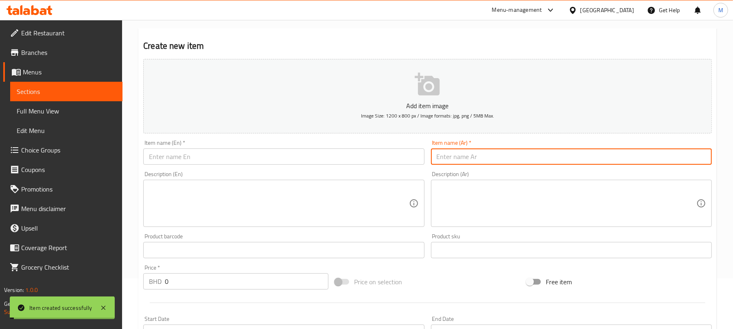
scroll to position [0, 0]
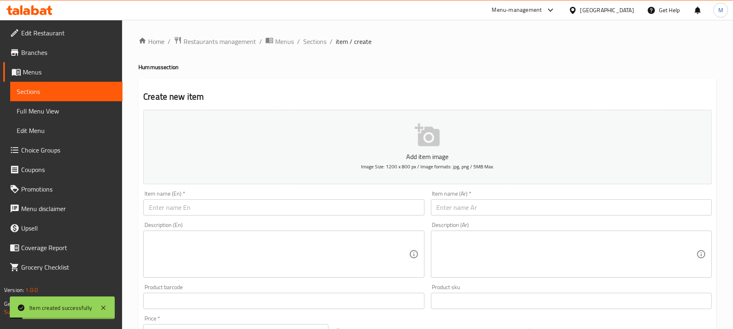
click at [326, 45] on ol "Home / Restaurants management / Menus / Sections / item / create" at bounding box center [427, 41] width 578 height 11
click at [323, 41] on span "Sections" at bounding box center [314, 42] width 23 height 10
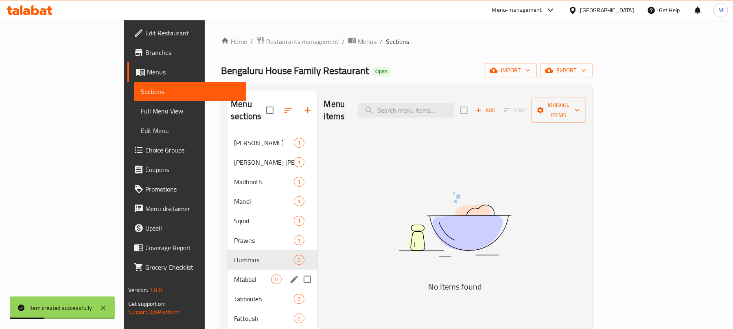
click at [228, 276] on div "Mtabbal 0" at bounding box center [273, 280] width 90 height 20
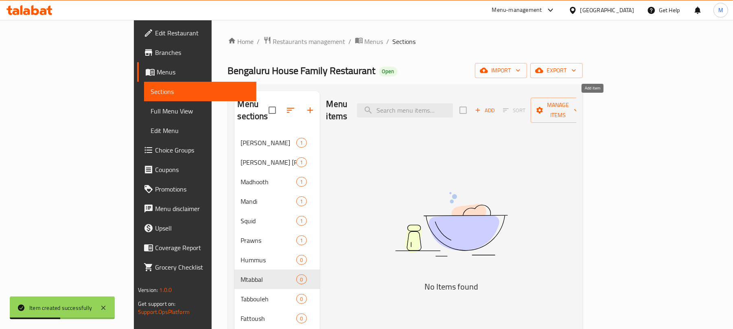
click at [498, 110] on button "Add" at bounding box center [485, 110] width 26 height 13
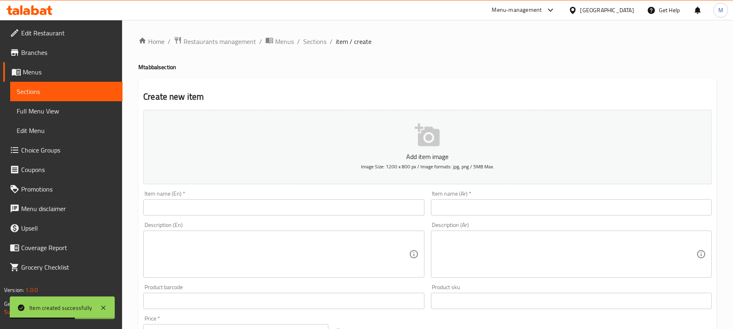
click at [153, 69] on h4 "Mtabbal section" at bounding box center [427, 67] width 578 height 8
copy h4 "Mtabbal"
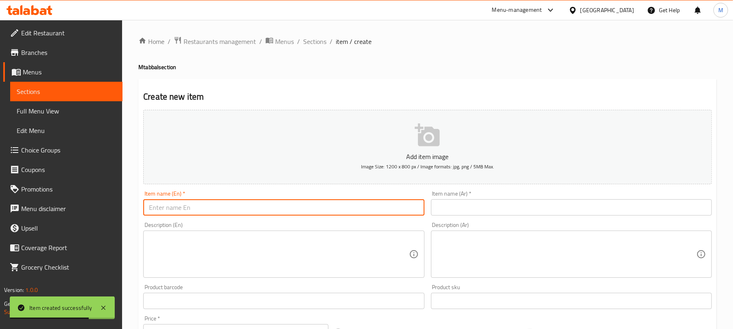
click at [202, 208] on input "text" at bounding box center [283, 207] width 281 height 16
paste input "Mtabbal"
type input "Mtabbal"
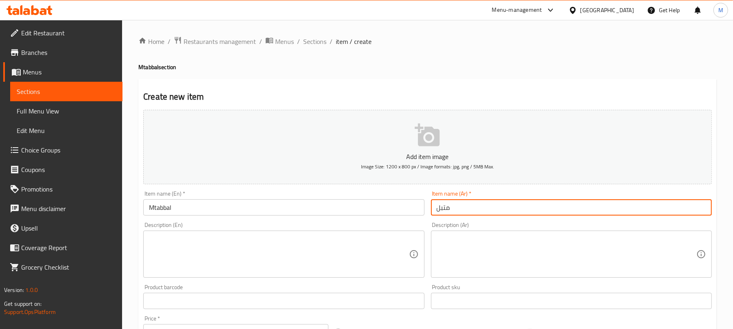
type input "متبل"
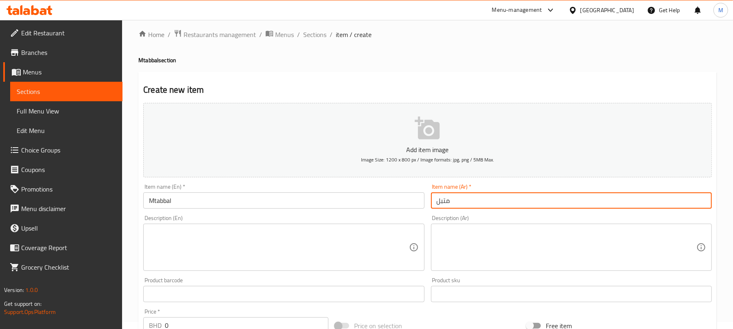
scroll to position [108, 0]
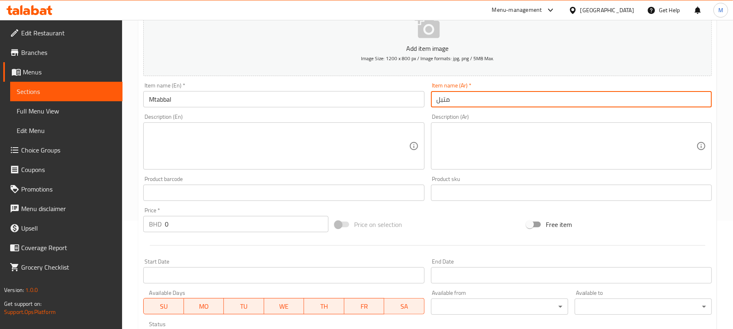
click at [193, 221] on input "0" at bounding box center [247, 224] width 164 height 16
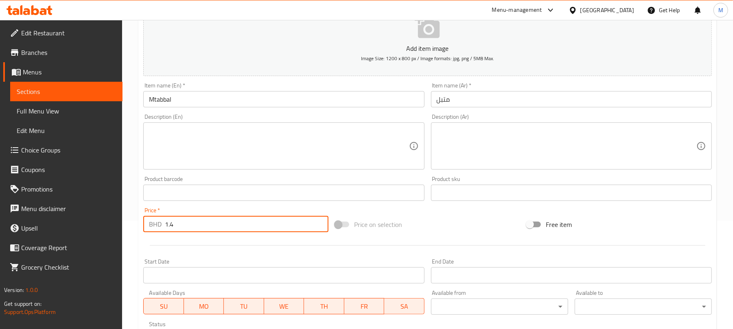
type input "1.4"
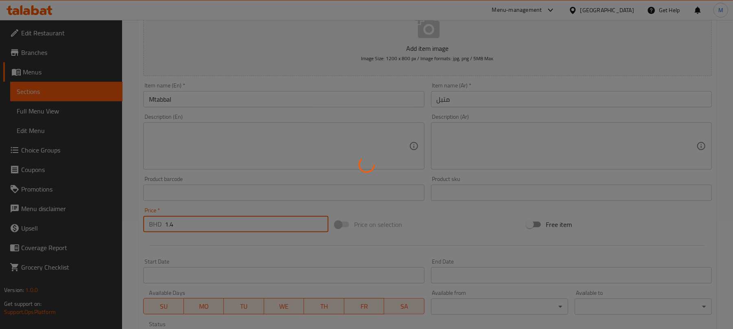
type input "0"
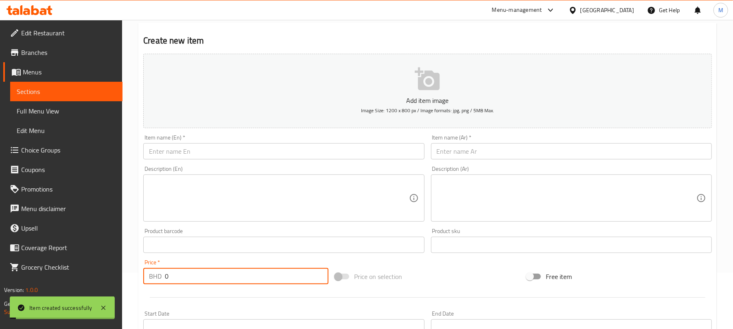
scroll to position [0, 0]
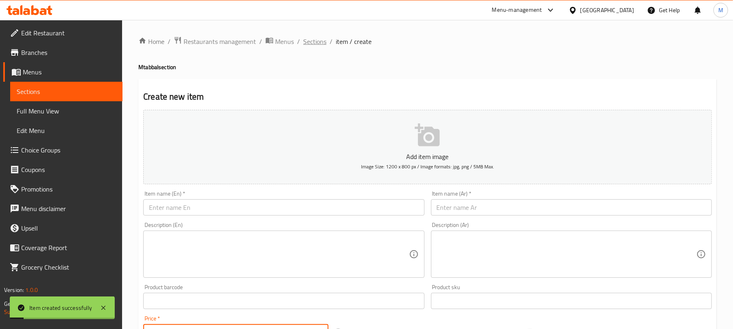
click at [313, 39] on span "Sections" at bounding box center [314, 42] width 23 height 10
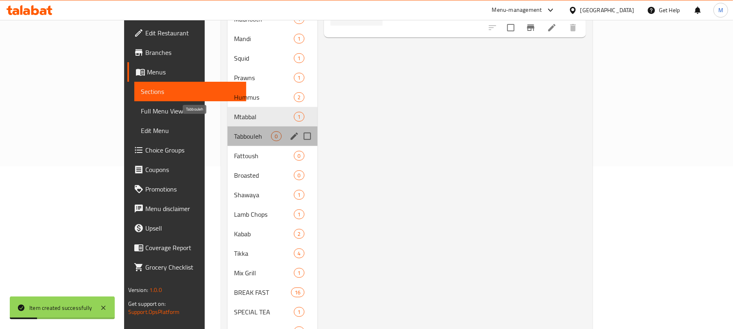
click at [234, 131] on span "Tabbouleh" at bounding box center [252, 136] width 37 height 10
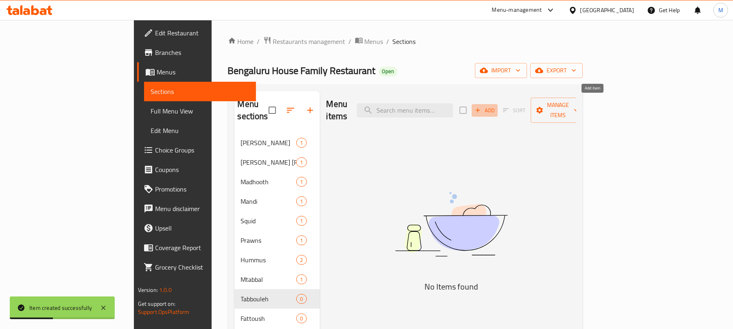
click at [496, 107] on span "Add" at bounding box center [485, 110] width 22 height 9
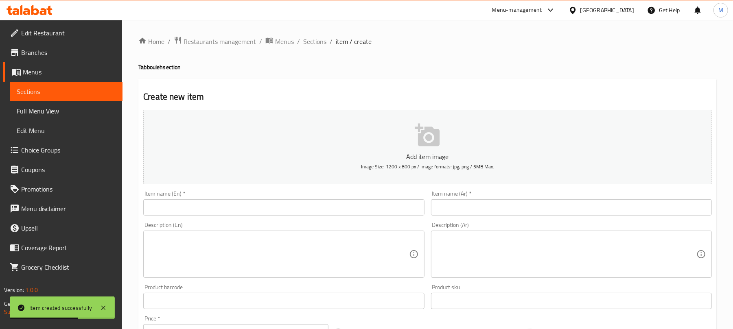
click at [150, 69] on h4 "Tabbouleh section" at bounding box center [427, 67] width 578 height 8
drag, startPoint x: 150, startPoint y: 69, endPoint x: 153, endPoint y: 81, distance: 13.0
click at [151, 69] on h4 "Tabbouleh section" at bounding box center [427, 67] width 578 height 8
copy h4 "Tabbouleh"
click at [177, 202] on input "text" at bounding box center [283, 207] width 281 height 16
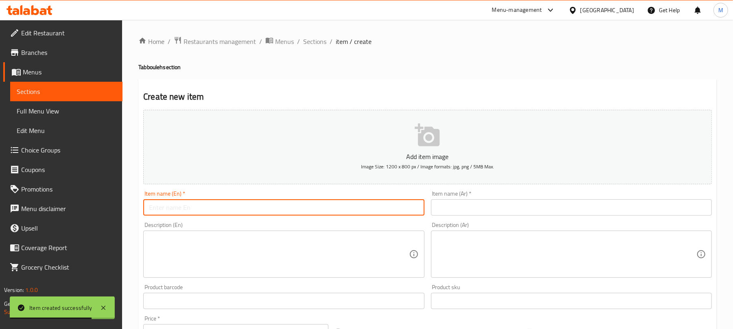
paste input "Tabbouleh"
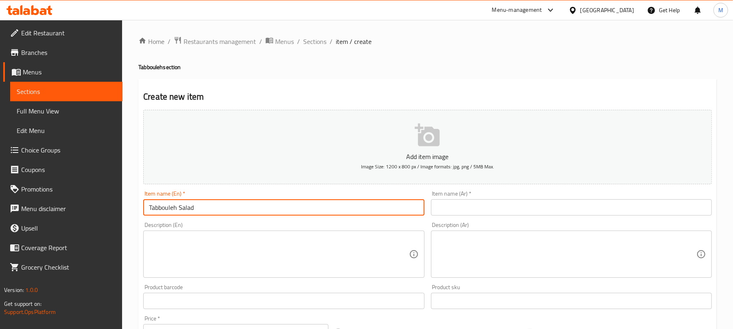
type input "Tabbouleh Salad"
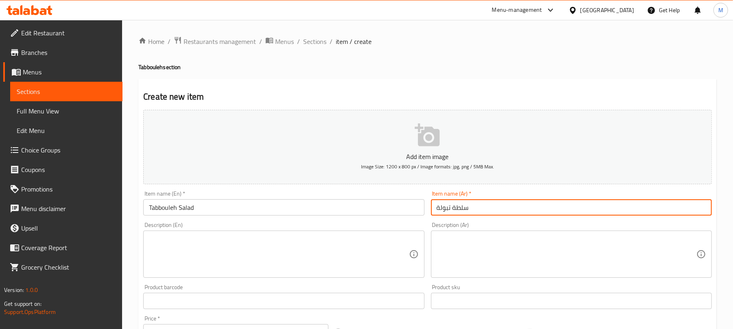
type input "سلطة تبولة"
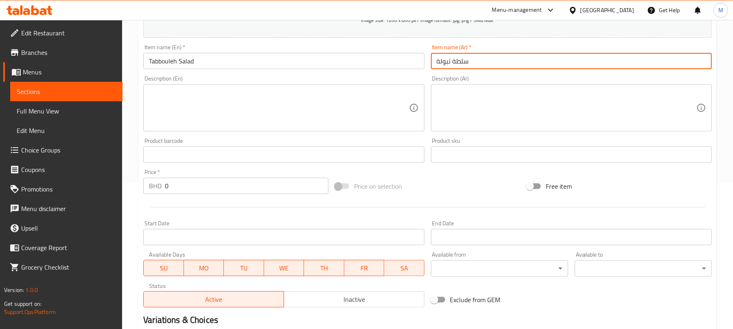
scroll to position [163, 0]
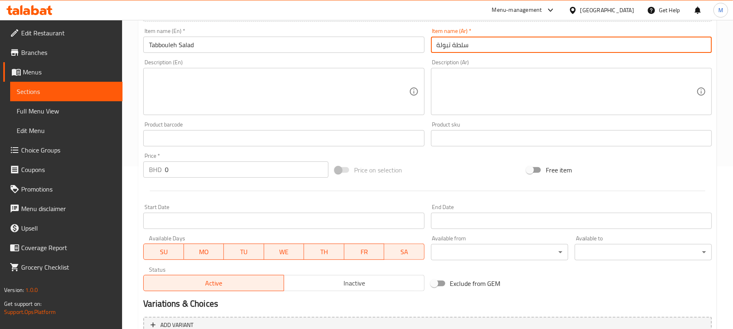
click at [223, 174] on input "0" at bounding box center [247, 170] width 164 height 16
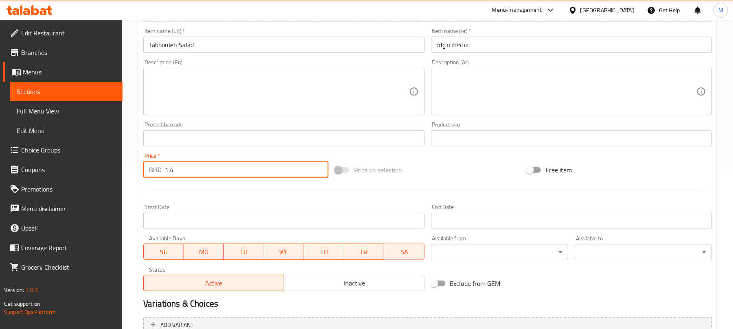
type input "1.4"
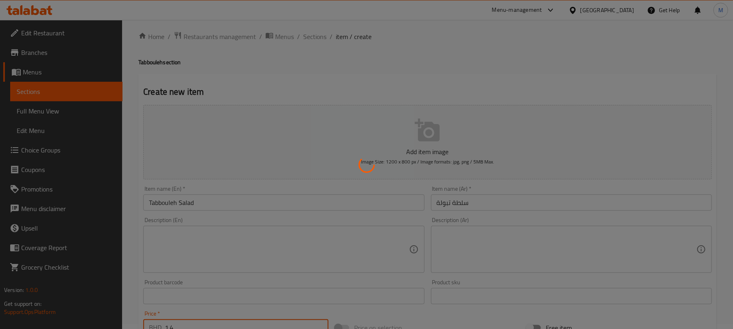
scroll to position [0, 0]
type input "0"
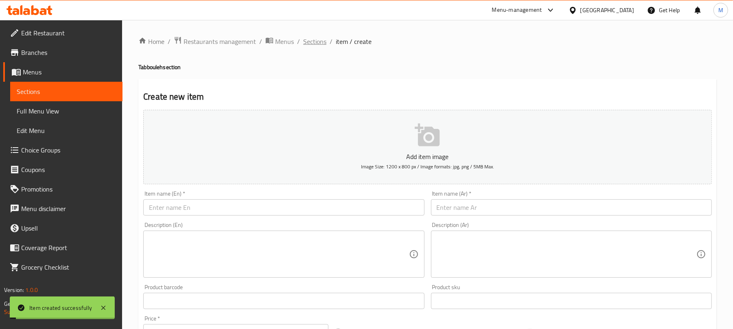
click at [313, 43] on span "Sections" at bounding box center [314, 42] width 23 height 10
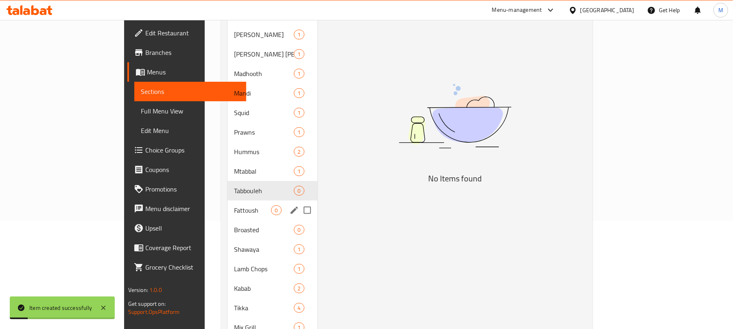
click at [228, 201] on div "Fattoush 0" at bounding box center [273, 211] width 90 height 20
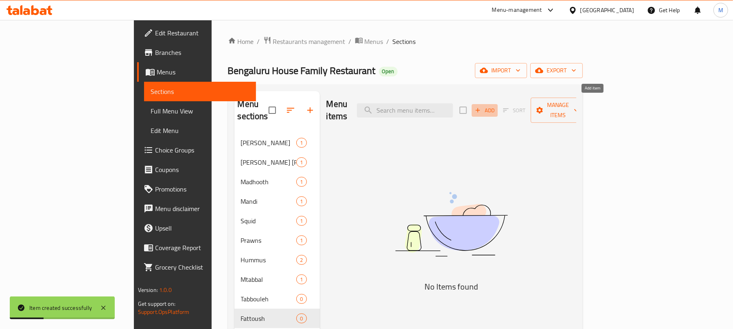
click at [496, 107] on span "Add" at bounding box center [485, 110] width 22 height 9
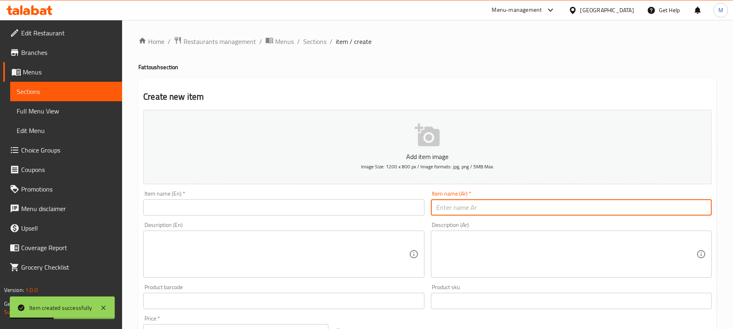
click at [476, 204] on input "text" at bounding box center [571, 207] width 281 height 16
paste input "1.4"
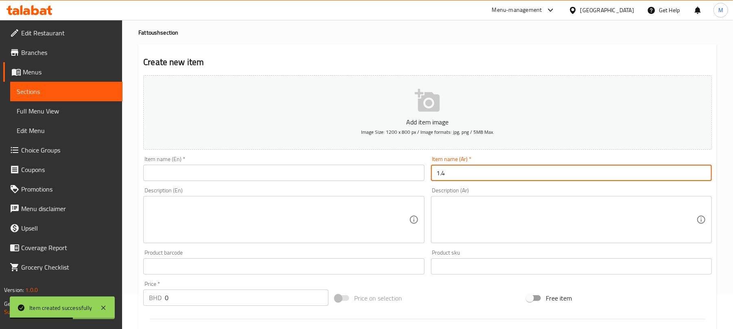
scroll to position [54, 0]
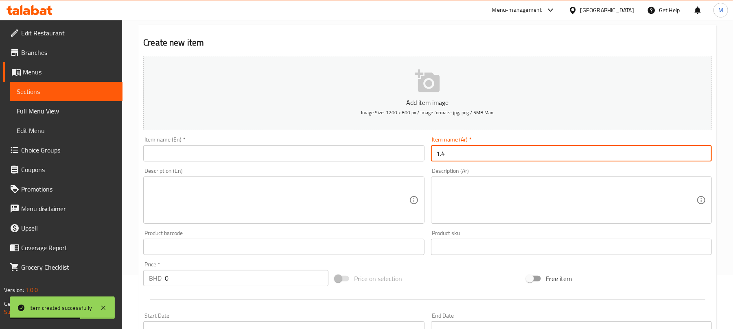
type input "1.4"
click at [213, 284] on input "0" at bounding box center [247, 278] width 164 height 16
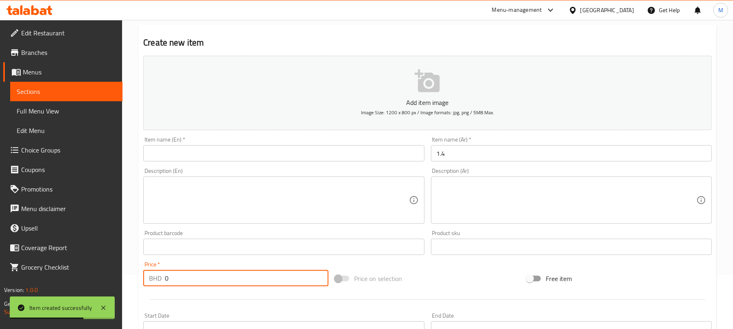
paste input "1.4"
type input "1.4"
click at [499, 156] on input "1.4" at bounding box center [571, 153] width 281 height 16
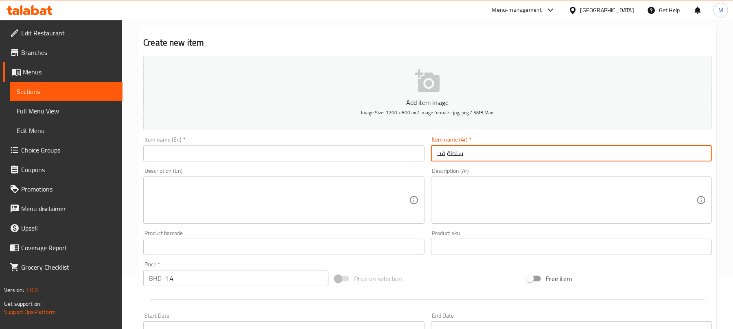
type input "سلطة فتوش"
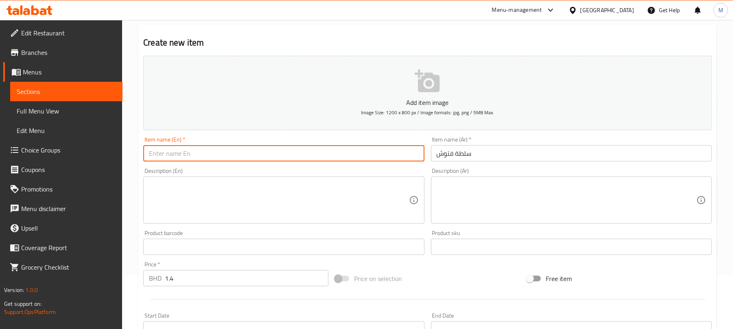
click at [345, 154] on input "text" at bounding box center [283, 153] width 281 height 16
type input "Fattoush Salad"
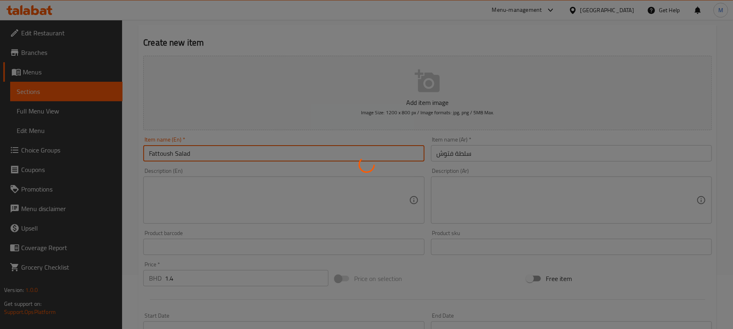
type input "0"
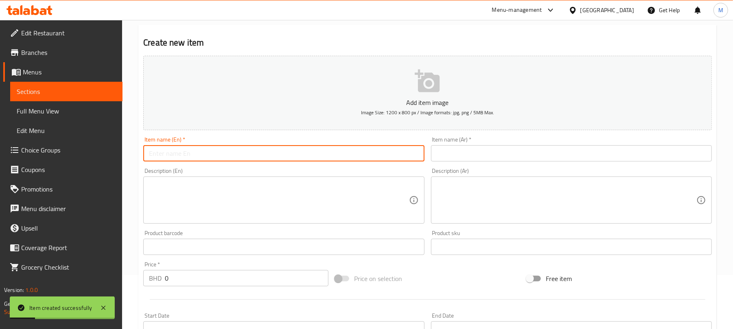
scroll to position [0, 0]
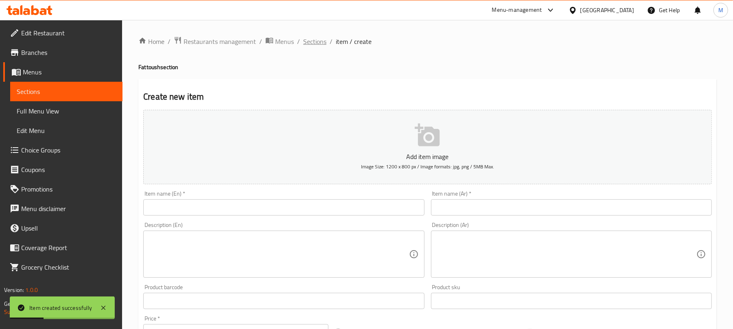
click at [309, 45] on span "Sections" at bounding box center [314, 42] width 23 height 10
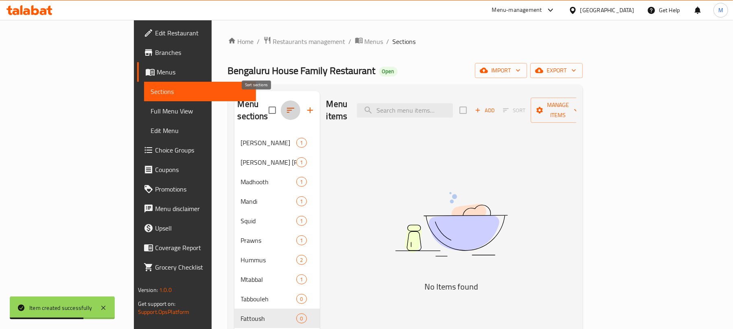
click at [286, 106] on icon "button" at bounding box center [291, 110] width 10 height 10
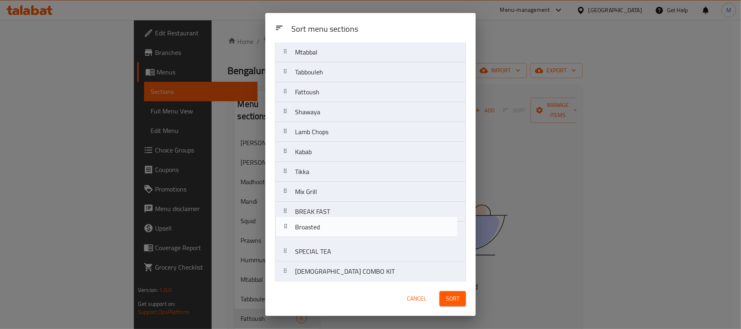
scroll to position [168, 0]
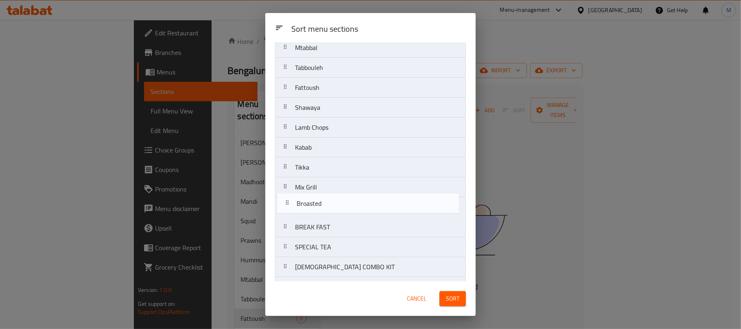
drag, startPoint x: 336, startPoint y: 168, endPoint x: 339, endPoint y: 207, distance: 39.1
click at [339, 207] on nav "Al Faham Al Faham Peri Peri Madhooth Mandi Squid Prawns Hummus Mtabbal Tabboule…" at bounding box center [370, 237] width 191 height 679
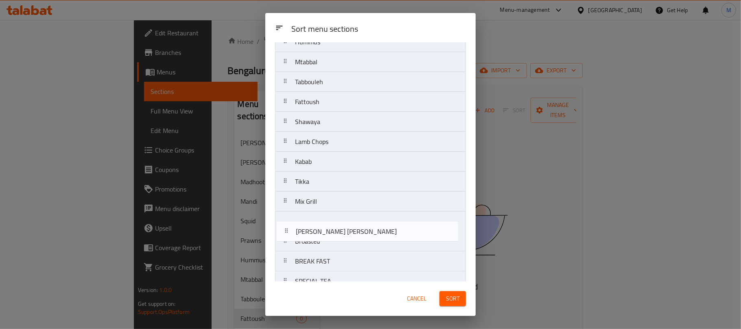
scroll to position [136, 0]
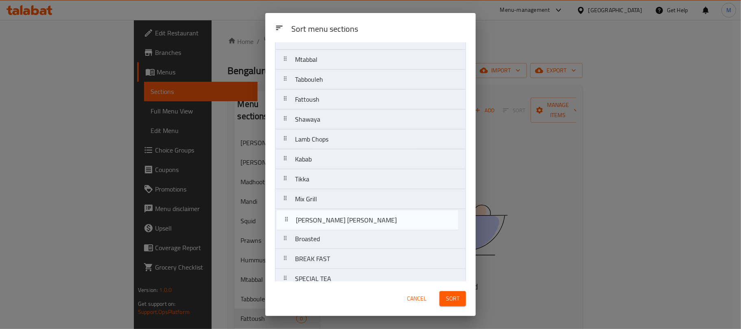
drag, startPoint x: 352, startPoint y: 99, endPoint x: 354, endPoint y: 229, distance: 129.4
click at [354, 229] on nav "Al Faham Al Faham Peri Peri Madhooth Mandi Squid Prawns Hummus Mtabbal Tabboule…" at bounding box center [370, 269] width 191 height 679
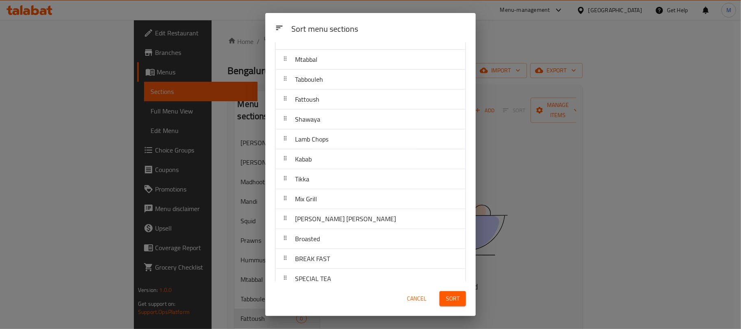
scroll to position [0, 0]
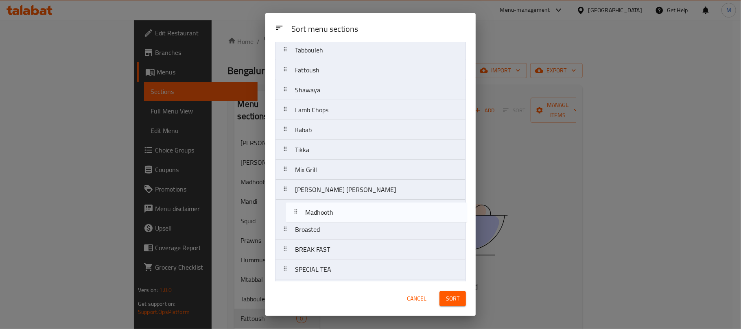
drag, startPoint x: 352, startPoint y: 98, endPoint x: 363, endPoint y: 222, distance: 124.3
click at [363, 222] on nav "Al Faham Madhooth Mandi Squid Prawns Hummus Mtabbal Tabbouleh Fattoush Shawaya …" at bounding box center [370, 259] width 191 height 679
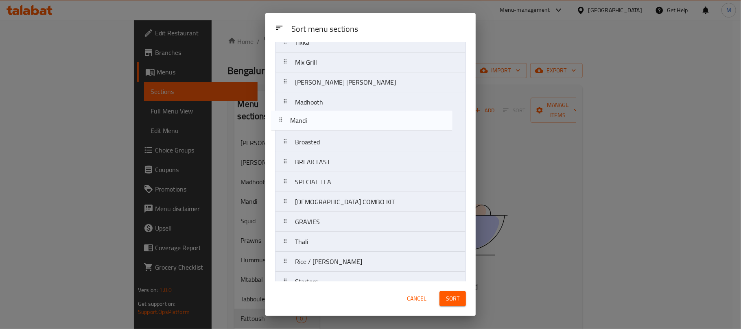
drag, startPoint x: 362, startPoint y: 98, endPoint x: 357, endPoint y: 129, distance: 30.9
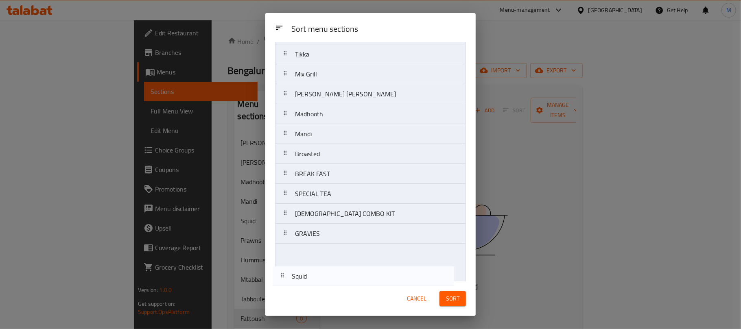
scroll to position [233, 0]
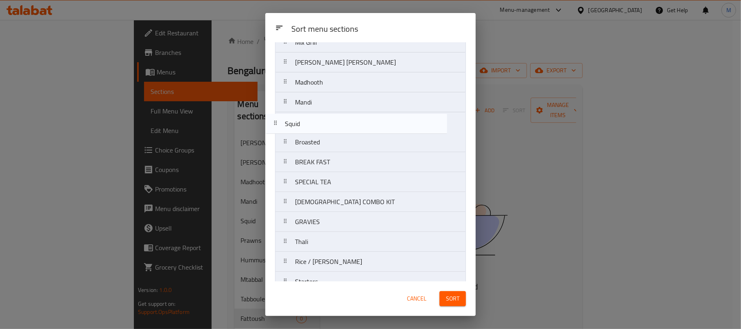
drag, startPoint x: 349, startPoint y: 97, endPoint x: 339, endPoint y: 129, distance: 33.7
click at [339, 129] on nav "Al Faham Squid Prawns Hummus Mtabbal Tabbouleh Fattoush Shawaya Lamb Chops Kaba…" at bounding box center [370, 172] width 191 height 679
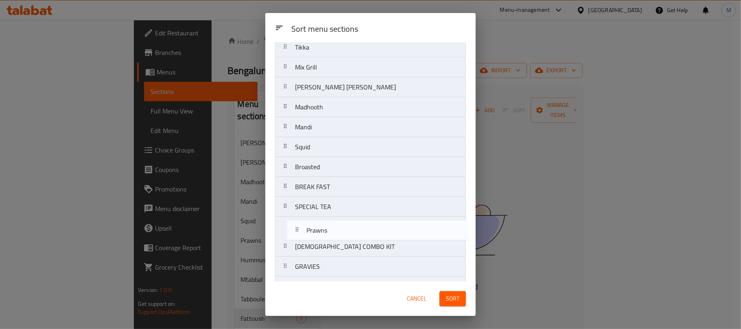
scroll to position [190, 0]
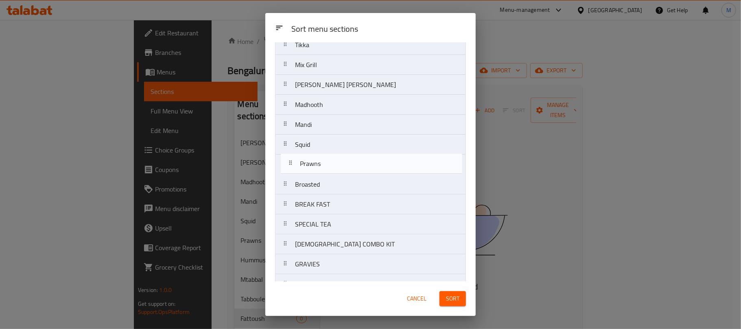
drag, startPoint x: 346, startPoint y: 98, endPoint x: 350, endPoint y: 168, distance: 69.8
click at [350, 168] on nav "Al Faham Prawns Hummus Mtabbal Tabbouleh Fattoush Shawaya Lamb Chops Kabab Tikk…" at bounding box center [370, 214] width 191 height 679
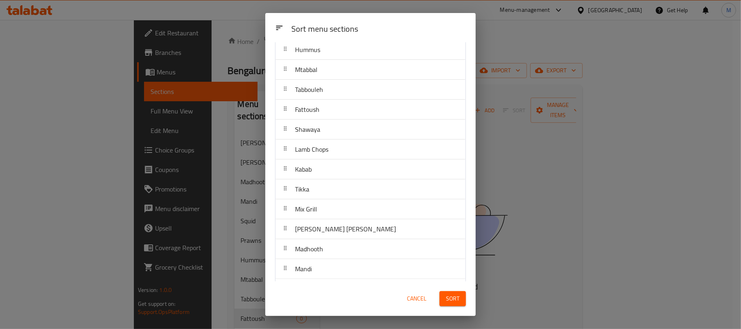
scroll to position [0, 0]
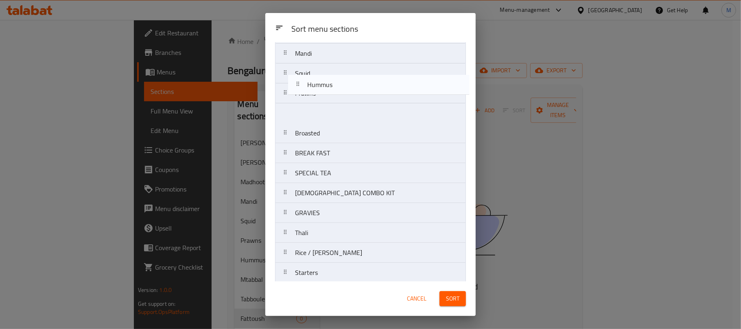
drag, startPoint x: 349, startPoint y: 98, endPoint x: 364, endPoint y: 84, distance: 20.7
click at [364, 84] on nav "Al Faham Hummus Mtabbal Tabbouleh Fattoush Shawaya Lamb Chops Kabab Tikka Mix G…" at bounding box center [370, 163] width 191 height 679
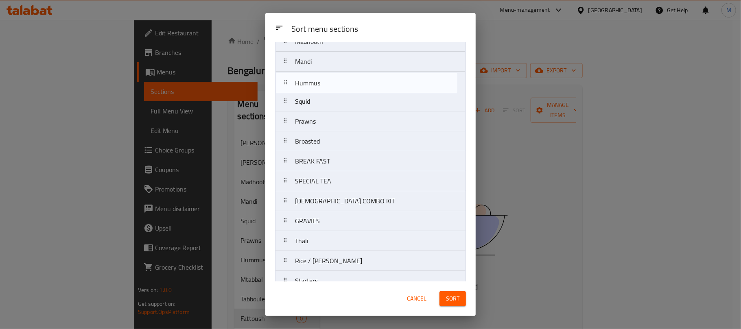
click at [364, 84] on nav "Al Faham Hummus Mtabbal Tabbouleh Fattoush Shawaya Lamb Chops Kabab Tikka Mix G…" at bounding box center [370, 171] width 191 height 679
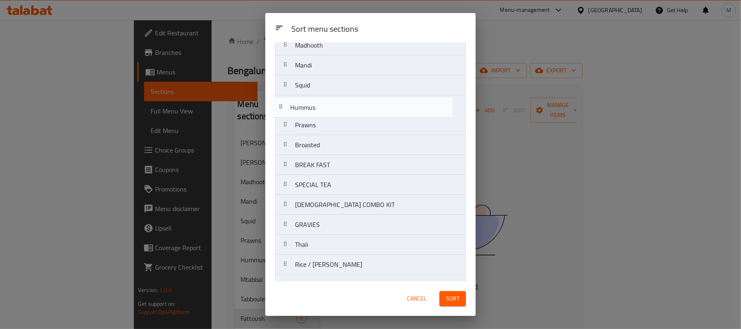
scroll to position [230, 0]
drag, startPoint x: 363, startPoint y: 83, endPoint x: 357, endPoint y: 127, distance: 44.9
click at [357, 127] on nav "Al Faham Mtabbal Tabbouleh Fattoush Shawaya Lamb Chops Kabab Tikka Mix Grill Al…" at bounding box center [370, 175] width 191 height 679
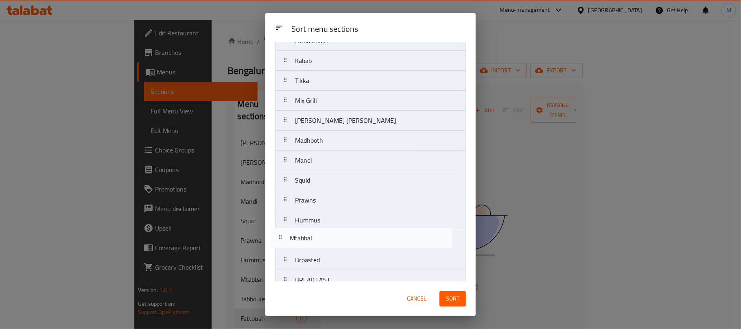
scroll to position [129, 0]
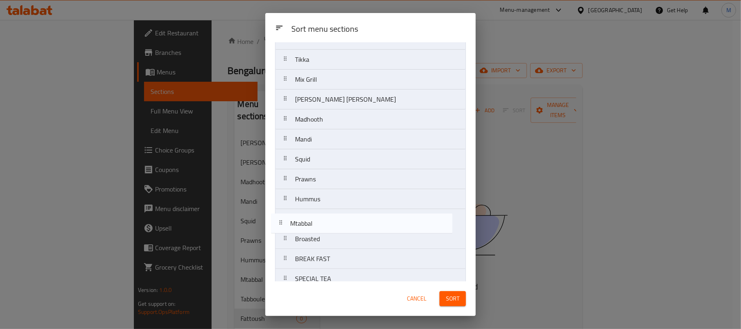
drag, startPoint x: 352, startPoint y: 96, endPoint x: 348, endPoint y: 232, distance: 135.6
click at [348, 232] on nav "Al Faham Mtabbal Tabbouleh Fattoush Shawaya Lamb Chops Kabab Tikka Mix Grill Al…" at bounding box center [370, 269] width 191 height 679
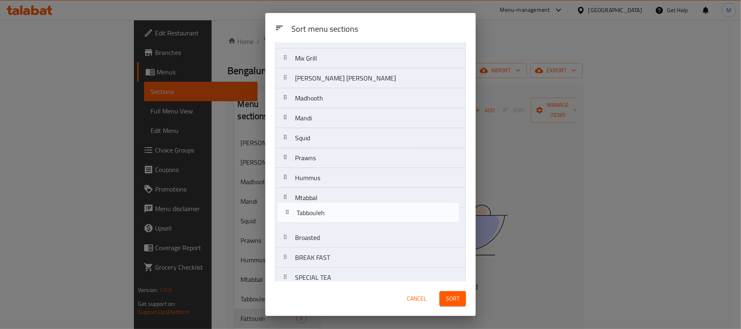
drag, startPoint x: 318, startPoint y: 96, endPoint x: 320, endPoint y: 217, distance: 120.9
click at [320, 217] on nav "Al Faham Tabbouleh Fattoush Shawaya Lamb Chops Kabab Tikka Mix Grill Al Faham P…" at bounding box center [370, 267] width 191 height 679
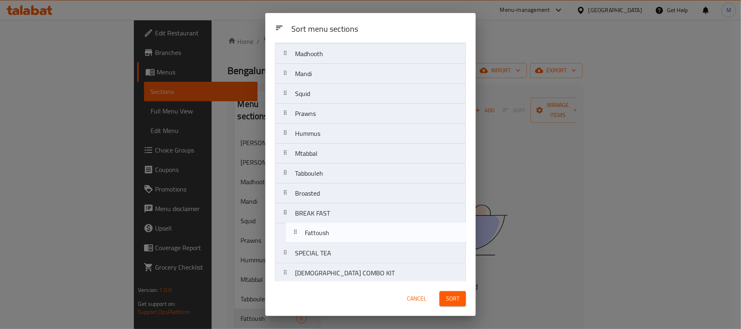
scroll to position [166, 0]
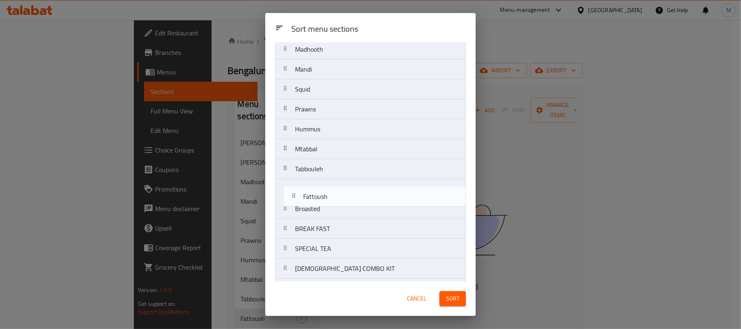
drag, startPoint x: 334, startPoint y: 98, endPoint x: 339, endPoint y: 197, distance: 99.9
click at [341, 199] on nav "Al Faham Fattoush Shawaya Lamb Chops Kabab Tikka Mix Grill Al Faham Peri Peri M…" at bounding box center [370, 238] width 191 height 679
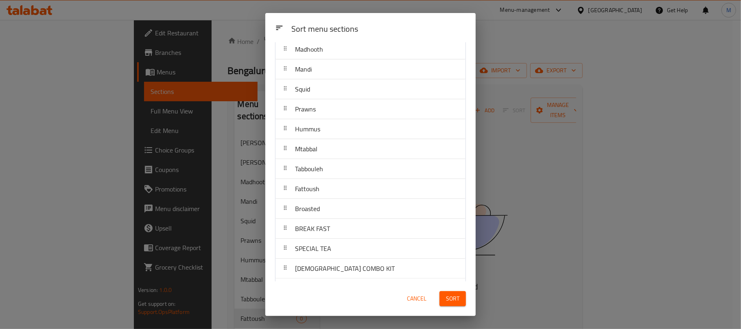
scroll to position [0, 0]
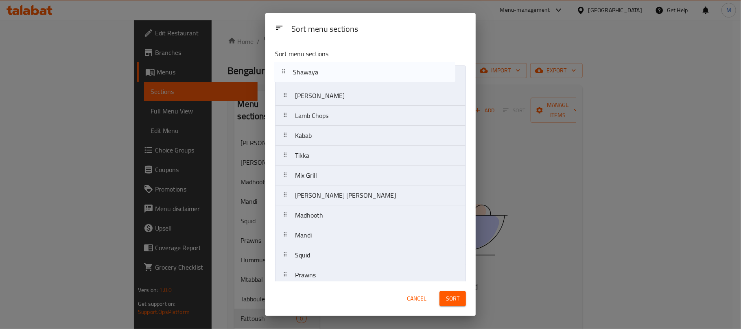
drag, startPoint x: 336, startPoint y: 92, endPoint x: 340, endPoint y: 127, distance: 35.6
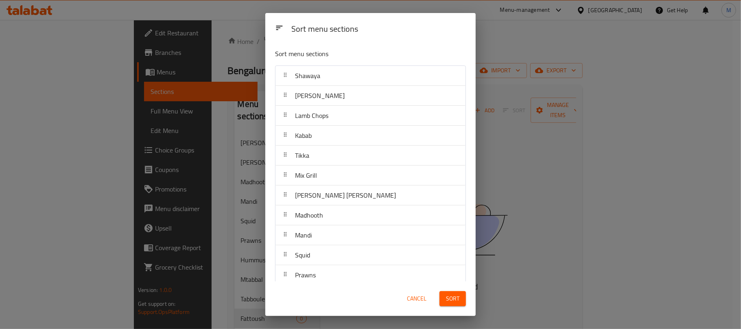
click at [369, 48] on div "Sort menu sections" at bounding box center [351, 54] width 158 height 17
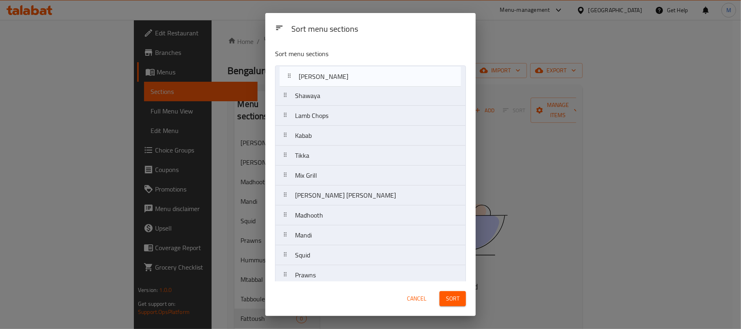
drag, startPoint x: 329, startPoint y: 98, endPoint x: 333, endPoint y: 81, distance: 17.9
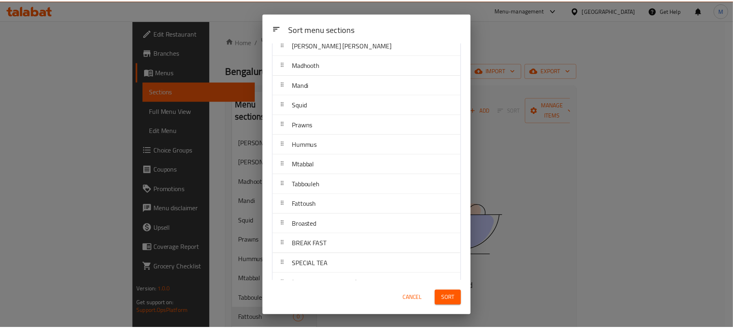
scroll to position [163, 0]
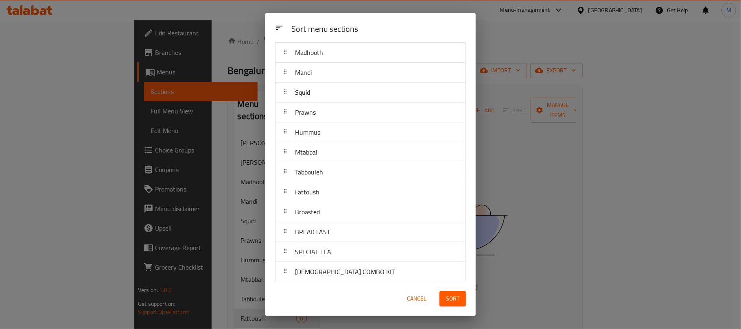
click at [446, 303] on span "Sort" at bounding box center [452, 299] width 13 height 10
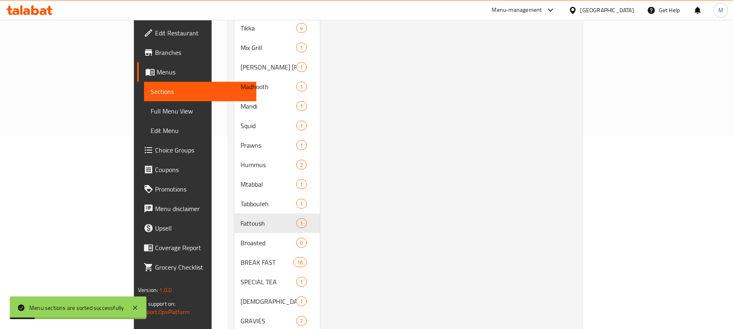
scroll to position [217, 0]
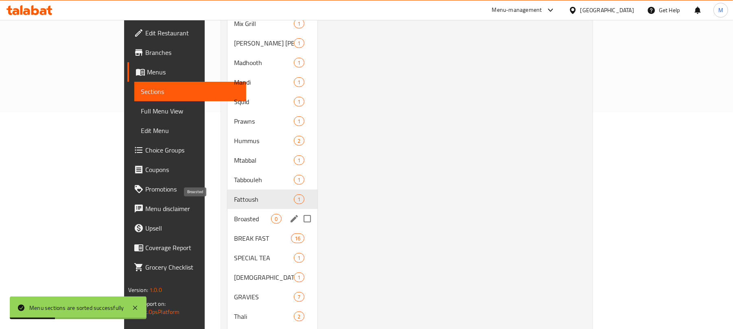
click at [234, 214] on span "Broasted" at bounding box center [252, 219] width 37 height 10
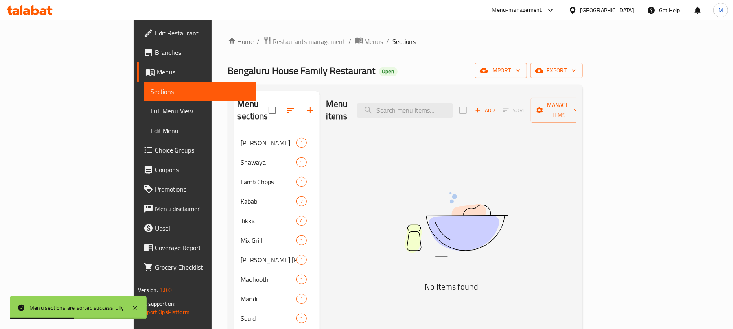
click at [496, 106] on span "Add" at bounding box center [485, 110] width 22 height 9
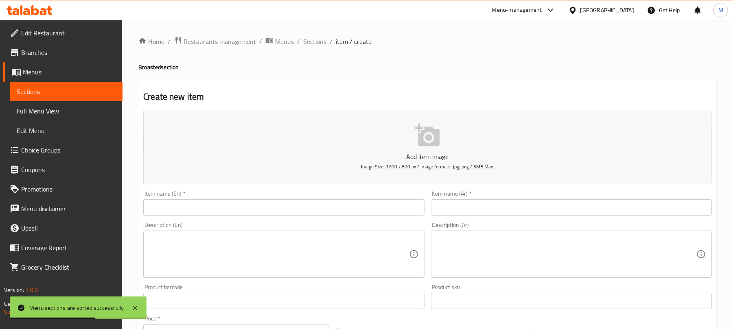
click at [385, 55] on div "Home / Restaurants management / Menus / Sections / item / create Broasted secti…" at bounding box center [427, 297] width 578 height 523
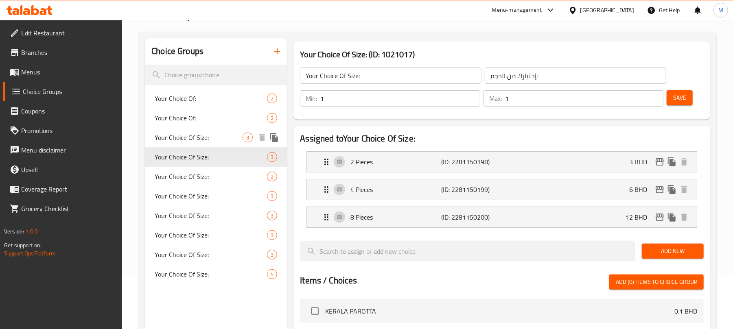
scroll to position [54, 0]
click at [204, 117] on span "Your Choice Of:" at bounding box center [199, 118] width 88 height 10
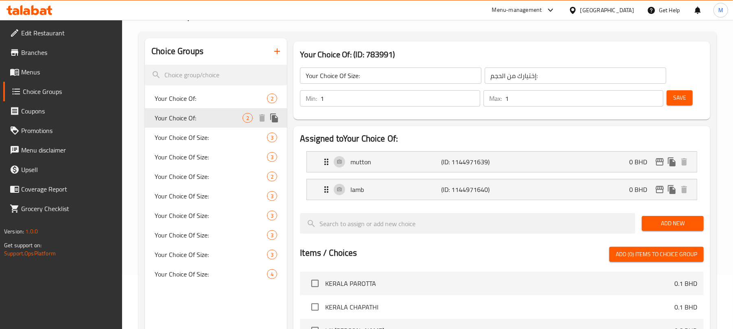
type input "Your Choice Of:"
click at [208, 98] on span "Your Choice Of:" at bounding box center [199, 99] width 88 height 10
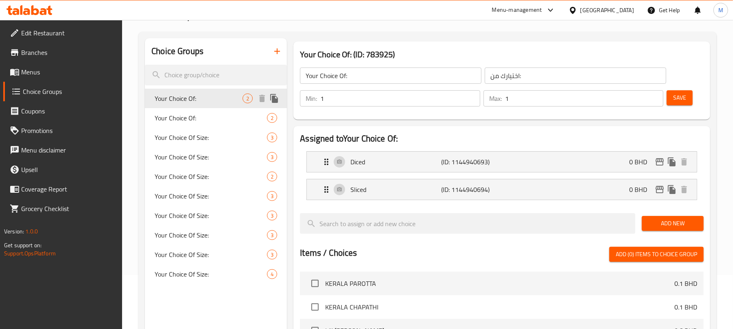
type input "إختيارك من:"
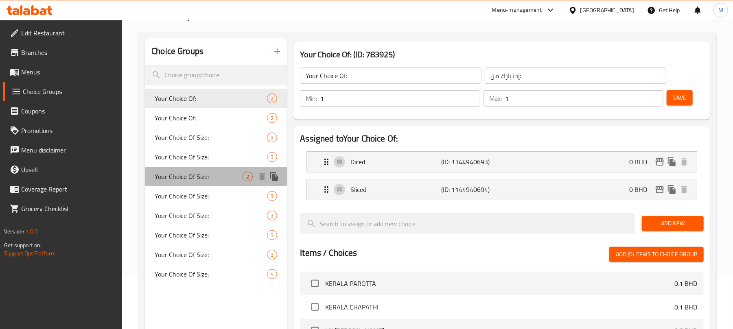
click at [217, 183] on div "Your Choice Of Size: 2" at bounding box center [216, 177] width 142 height 20
type input "Your Choice Of Size:"
type input "إختيارك من الحجم:"
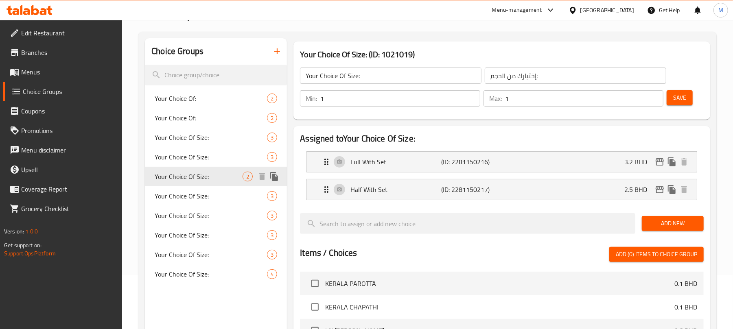
click at [273, 177] on icon "duplicate" at bounding box center [274, 176] width 8 height 9
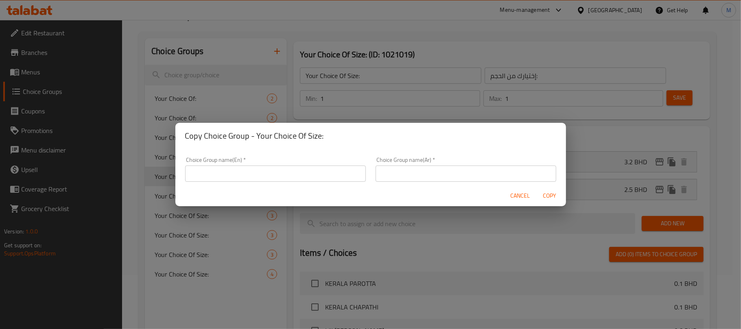
click at [238, 177] on input "text" at bounding box center [275, 174] width 181 height 16
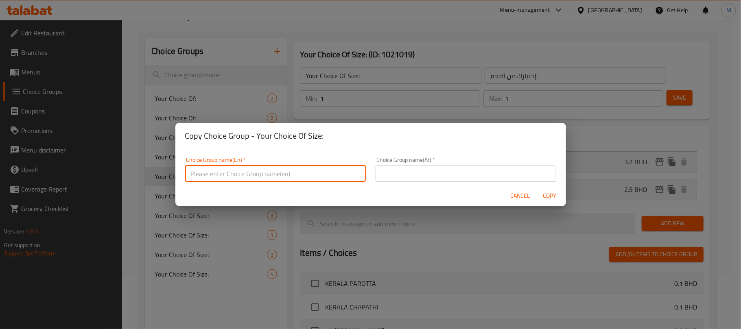
type input "Your Choice Of Size:"
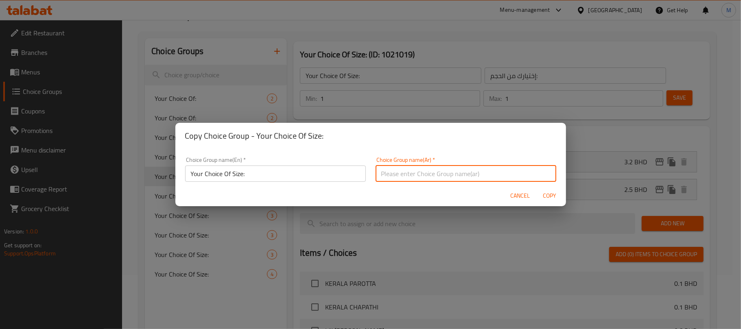
drag, startPoint x: 385, startPoint y: 177, endPoint x: 396, endPoint y: 179, distance: 11.7
click at [385, 177] on input "text" at bounding box center [466, 174] width 181 height 16
type input "إختيارك من الحجم:"
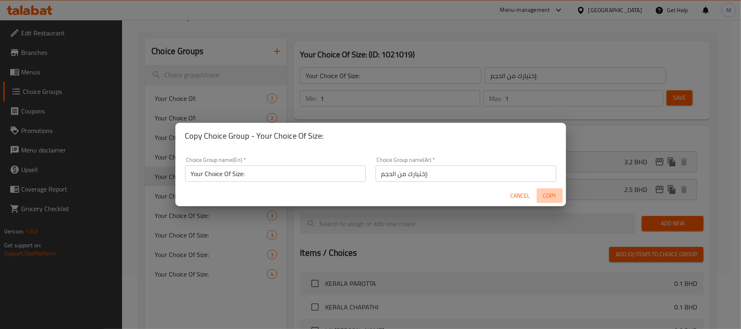
click at [552, 199] on span "Copy" at bounding box center [550, 196] width 20 height 10
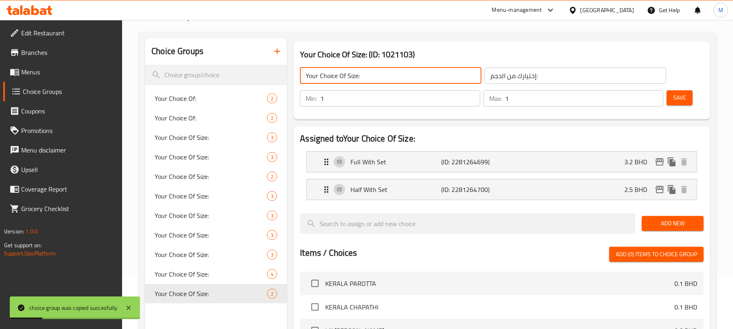
click at [391, 75] on input "Your Choice Of Size:" at bounding box center [391, 76] width 182 height 16
drag, startPoint x: 505, startPoint y: 190, endPoint x: 507, endPoint y: 178, distance: 12.7
click at [505, 190] on div "Half With Set (ID: 2281264700) 2.5 BHD" at bounding box center [504, 189] width 365 height 20
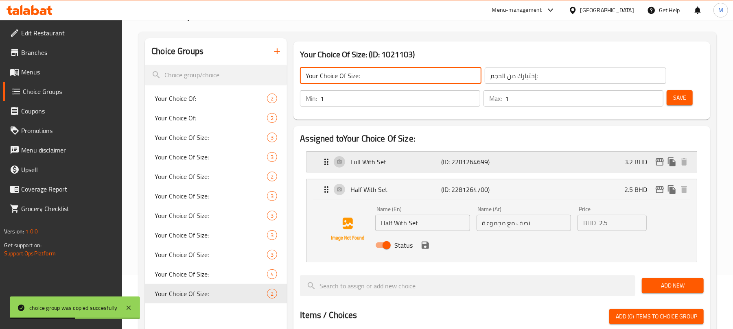
click at [509, 164] on div "Full With Set (ID: 2281264699) 3.2 BHD" at bounding box center [504, 162] width 365 height 20
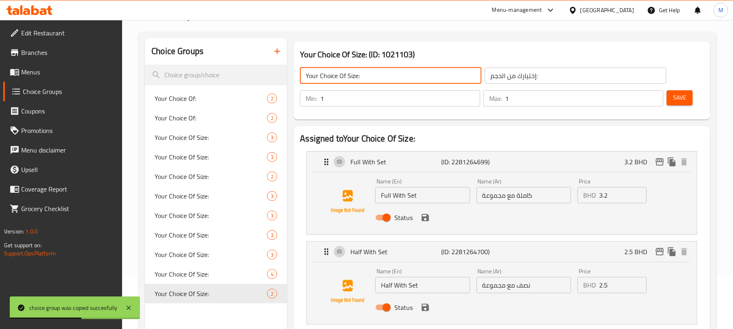
type input "Your Choice Of Size:"
click at [397, 194] on input "Full With Set" at bounding box center [422, 195] width 94 height 16
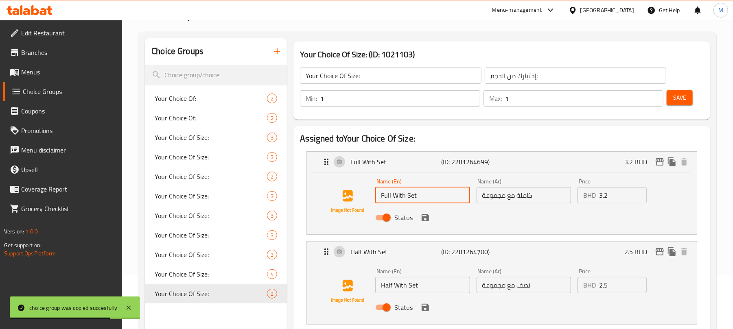
drag, startPoint x: 419, startPoint y: 197, endPoint x: 429, endPoint y: 199, distance: 9.4
click at [429, 199] on input "Full With Set" at bounding box center [422, 195] width 94 height 16
type input "Full Chicken"
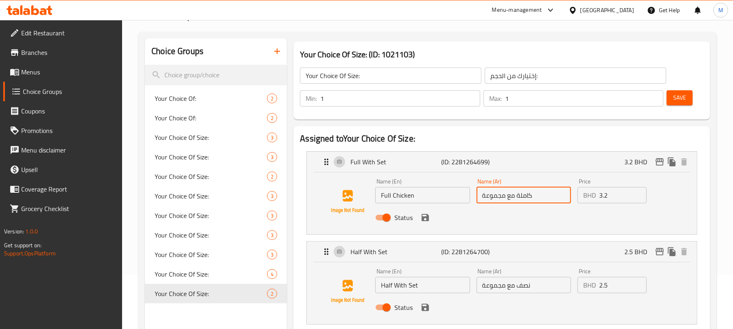
type input "ف"
type input "دجاجة كاملة"
click at [427, 217] on icon "save" at bounding box center [425, 217] width 7 height 7
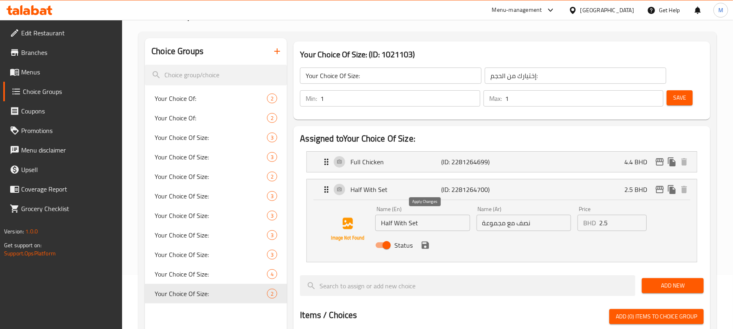
type input "4.4"
drag, startPoint x: 394, startPoint y: 224, endPoint x: 473, endPoint y: 225, distance: 78.2
click at [473, 225] on div "Name (En) Half With Set Name (En)" at bounding box center [422, 218] width 101 height 31
type input "Half Chicken"
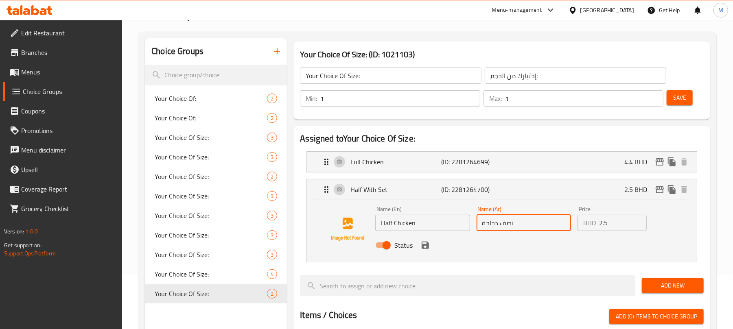
type input "نصف دجاجة"
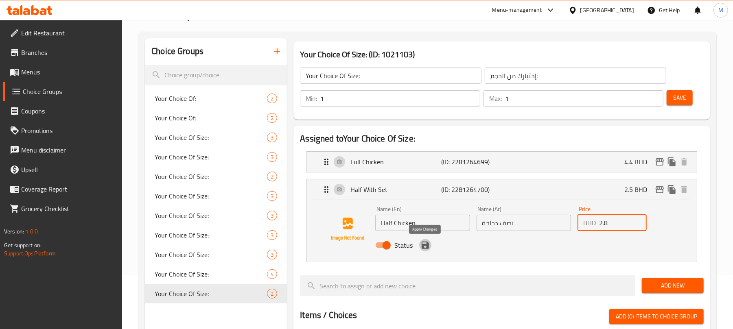
click at [424, 243] on icon "save" at bounding box center [425, 246] width 10 height 10
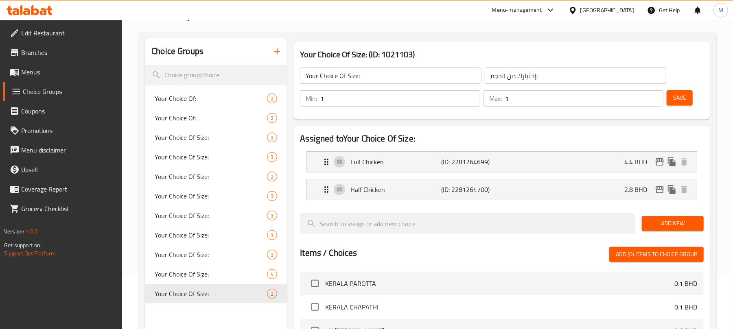
type input "2.8"
click at [682, 93] on span "Save" at bounding box center [679, 98] width 13 height 10
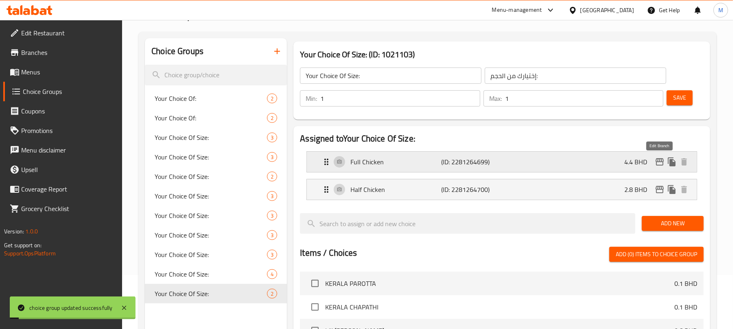
click at [659, 162] on icon "edit" at bounding box center [660, 161] width 8 height 7
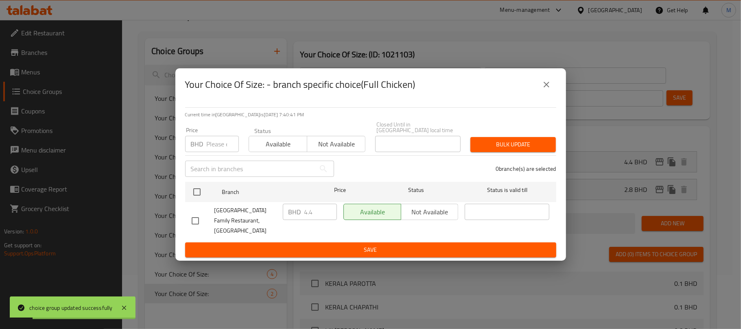
click at [549, 88] on icon "close" at bounding box center [547, 85] width 10 height 10
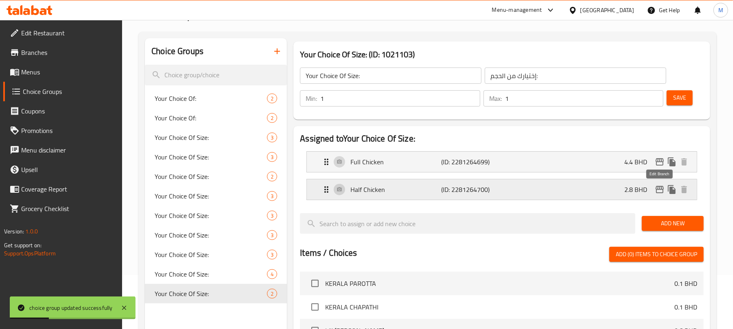
click at [663, 193] on icon "edit" at bounding box center [660, 189] width 8 height 7
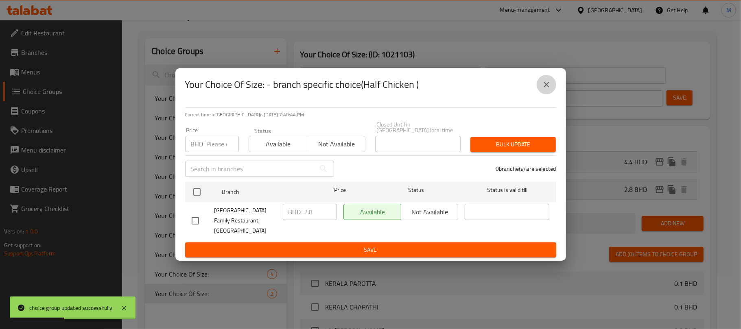
click at [548, 94] on button "close" at bounding box center [547, 85] width 20 height 20
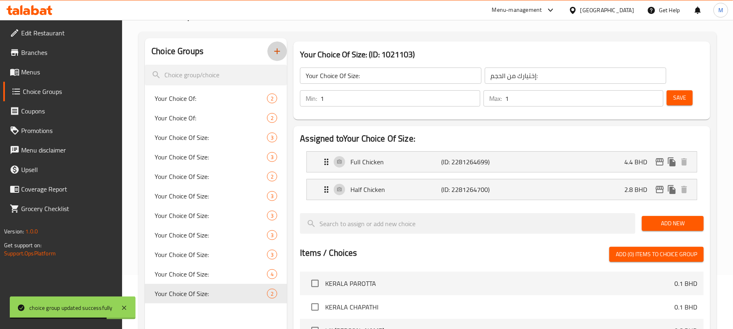
click at [282, 54] on icon "button" at bounding box center [277, 51] width 10 height 10
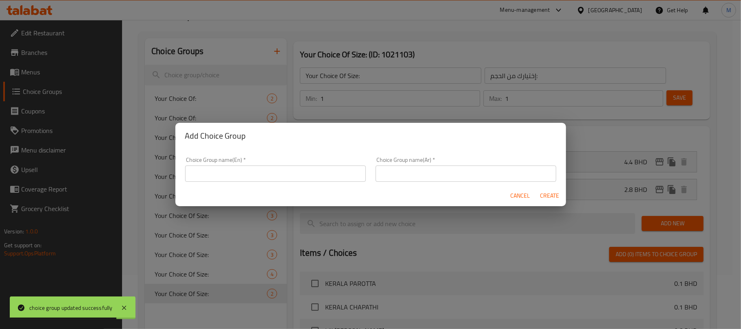
click at [309, 174] on input "text" at bounding box center [275, 174] width 181 height 16
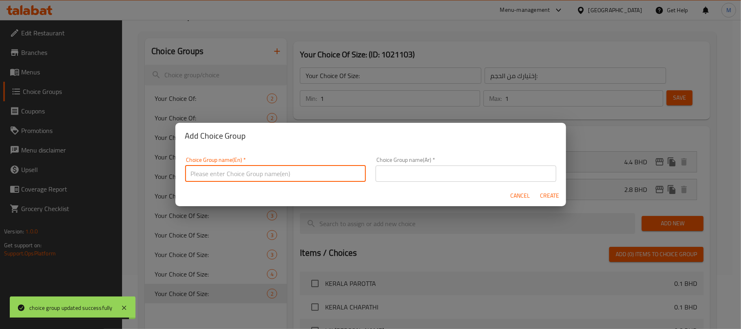
type input "Your Choice Of Size:"
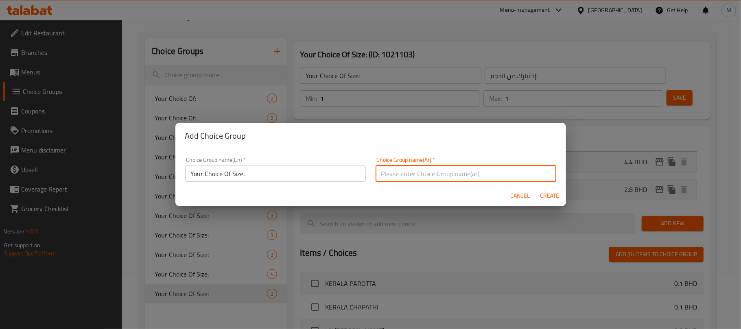
click at [388, 175] on input "text" at bounding box center [466, 174] width 181 height 16
type input "إختيارك من الحجم:"
click at [552, 194] on span "Create" at bounding box center [550, 196] width 20 height 10
type input "Your Choice Of Size:"
type input "0"
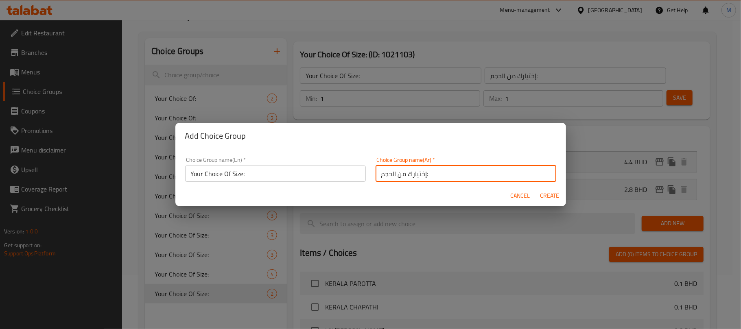
type input "0"
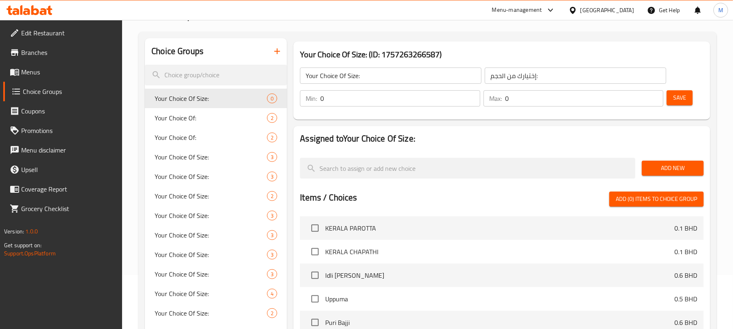
click at [377, 77] on input "Your Choice Of Size:" at bounding box center [391, 76] width 182 height 16
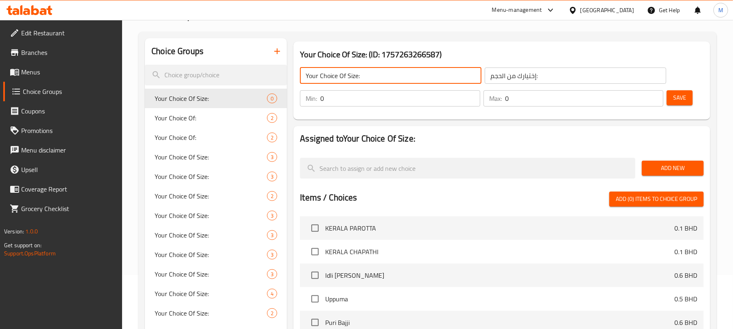
type input "Your Choice Of Size:"
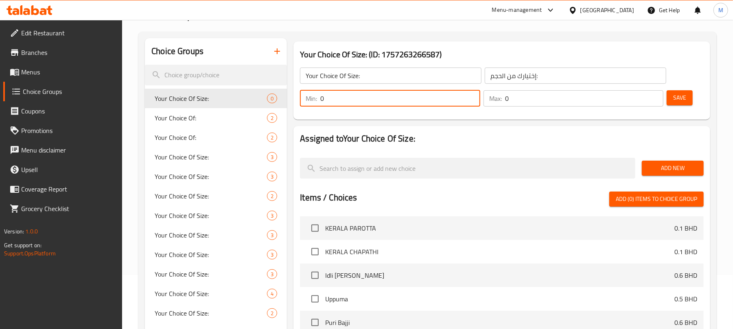
click at [339, 99] on input "0" at bounding box center [400, 98] width 160 height 16
type input "1"
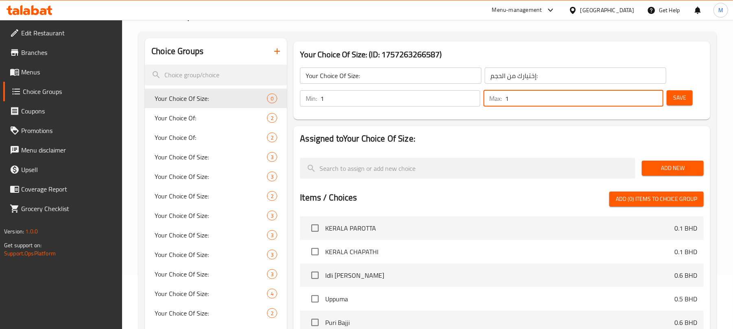
type input "1"
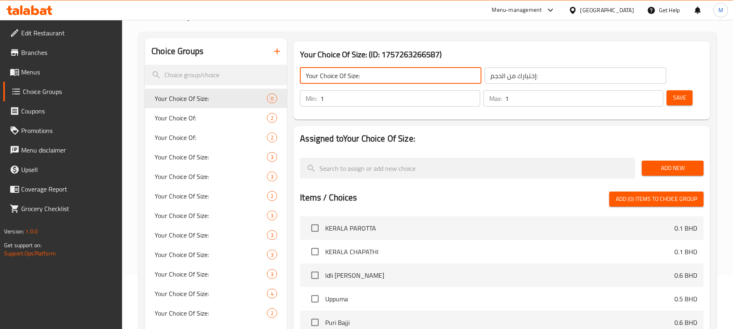
click at [370, 80] on input "Your Choice Of Size:" at bounding box center [391, 76] width 182 height 16
drag, startPoint x: 661, startPoint y: 173, endPoint x: 644, endPoint y: 176, distance: 17.8
click at [661, 173] on span "Add New" at bounding box center [672, 168] width 49 height 10
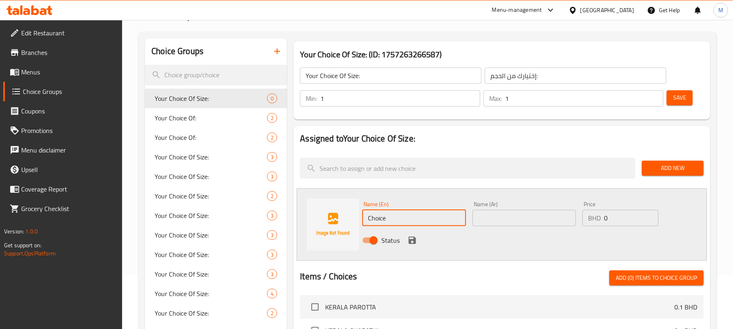
click at [414, 219] on input "Choice" at bounding box center [413, 218] width 103 height 16
type input "Full"
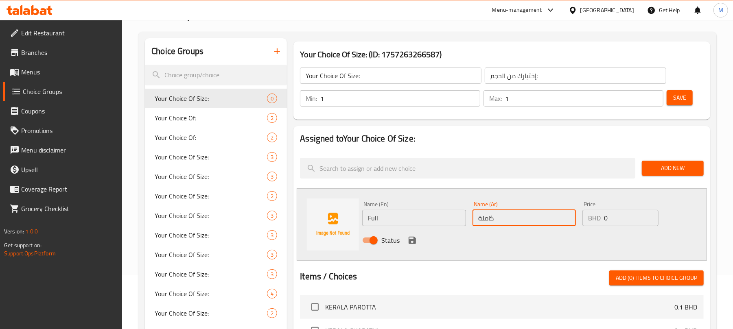
type input "كاملة"
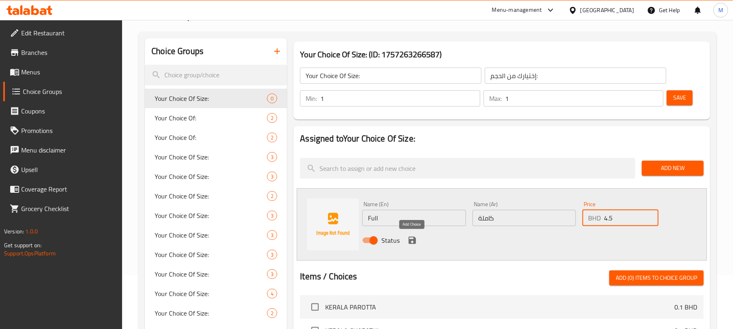
type input "4.5"
click at [410, 242] on icon "save" at bounding box center [412, 240] width 7 height 7
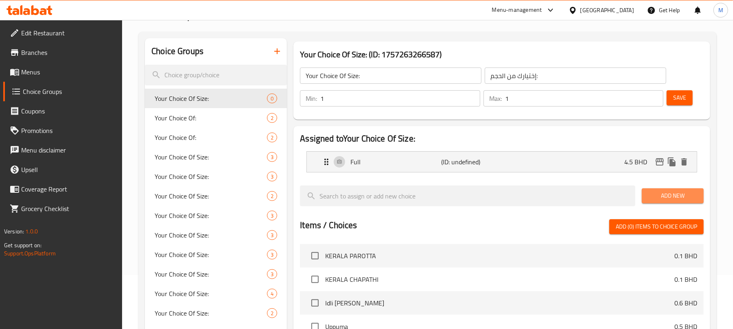
click at [673, 193] on span "Add New" at bounding box center [672, 196] width 49 height 10
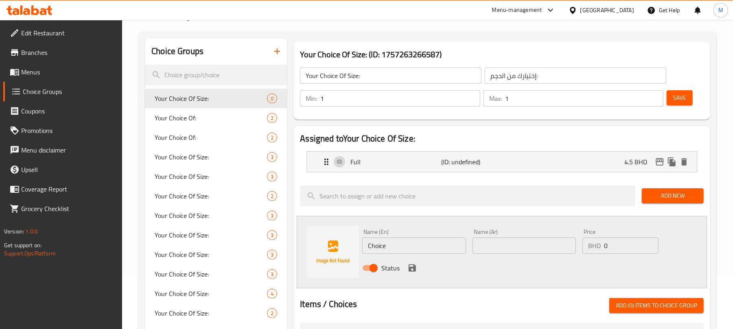
click at [422, 249] on input "Choice" at bounding box center [413, 246] width 103 height 16
type input "Half"
type input "نصف"
type input "3"
click at [408, 269] on icon "save" at bounding box center [412, 268] width 10 height 10
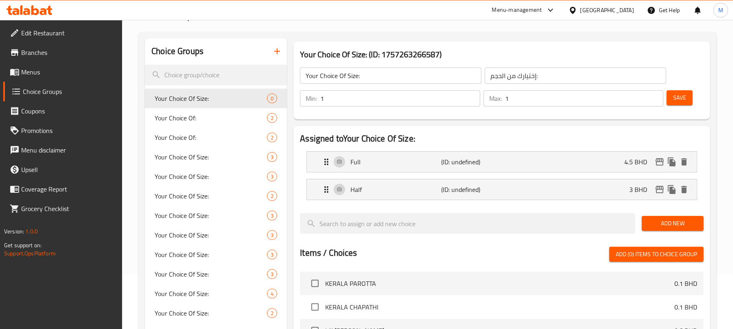
click at [676, 105] on button "Save" at bounding box center [680, 97] width 26 height 15
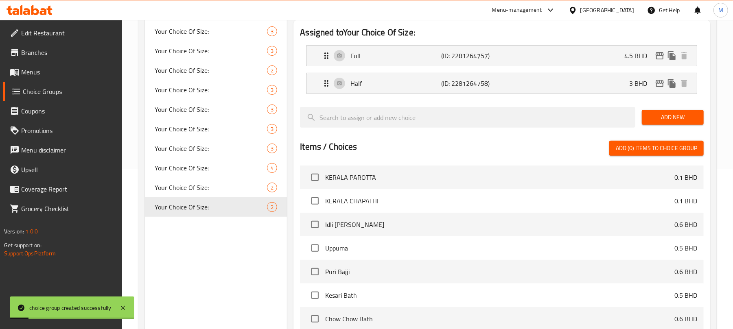
scroll to position [163, 0]
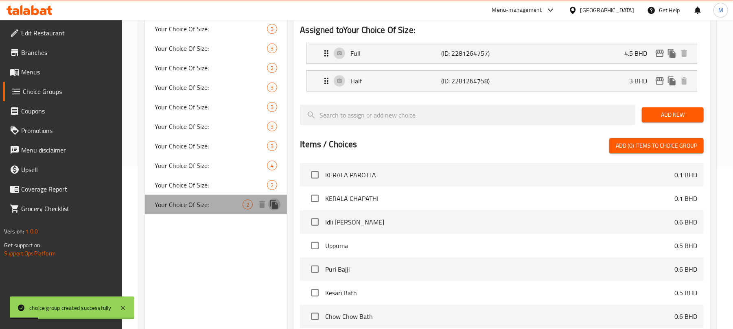
click at [278, 204] on icon "duplicate" at bounding box center [274, 205] width 10 height 10
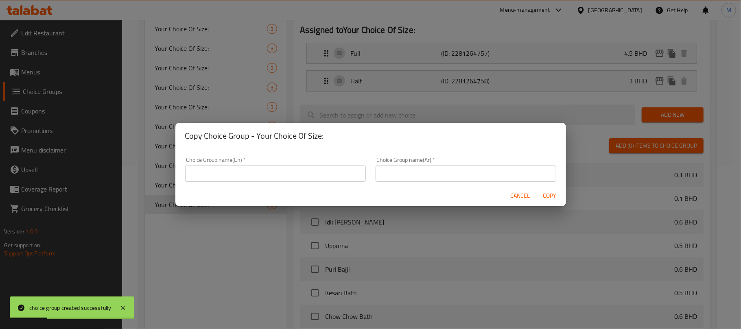
click at [279, 170] on input "text" at bounding box center [275, 174] width 181 height 16
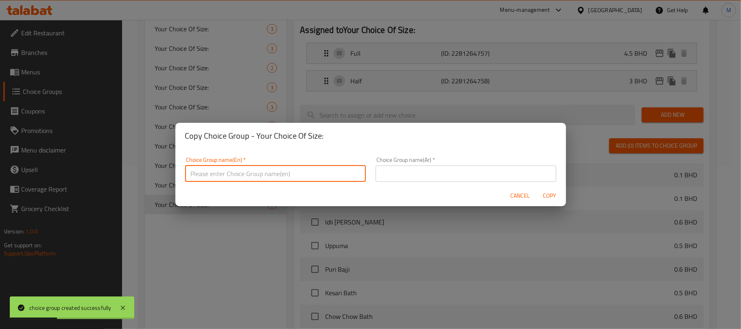
type input "Your Choice Of Size:"
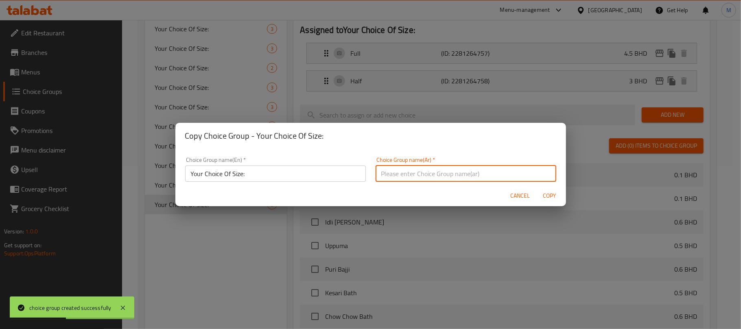
drag, startPoint x: 409, startPoint y: 171, endPoint x: 421, endPoint y: 180, distance: 14.8
click at [409, 171] on input "text" at bounding box center [466, 174] width 181 height 16
type input "إختيارك من الحجم:"
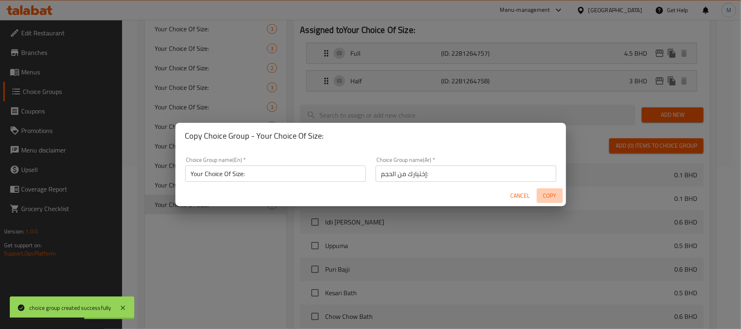
click at [554, 194] on span "Copy" at bounding box center [550, 196] width 20 height 10
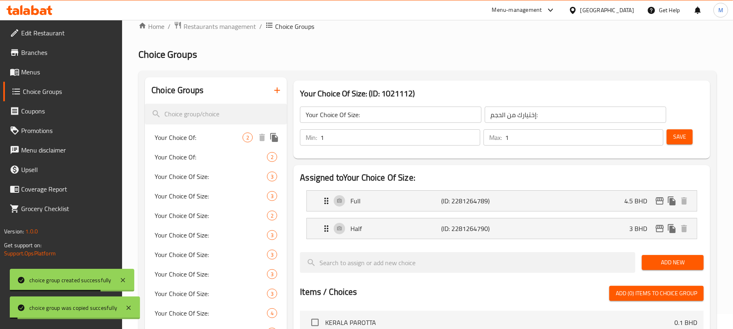
scroll to position [0, 0]
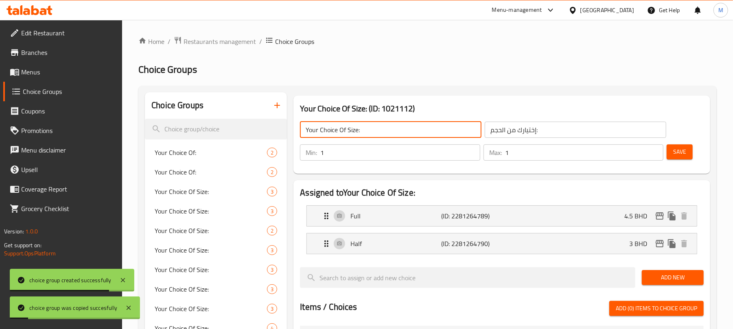
click at [377, 134] on input "Your Choice Of Size:" at bounding box center [391, 130] width 182 height 16
type input "Your Choice Of Size:"
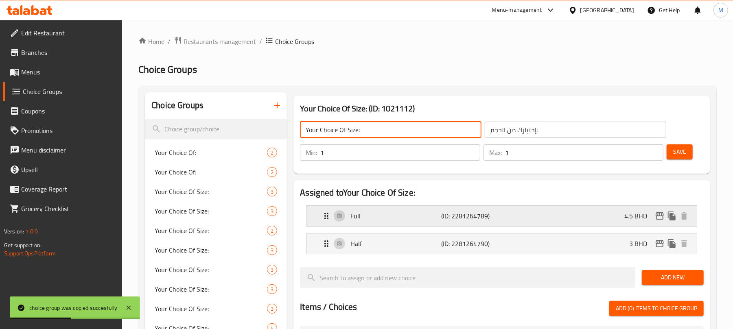
click at [613, 218] on div "Full (ID: 2281264789) 4.5 BHD" at bounding box center [504, 216] width 365 height 20
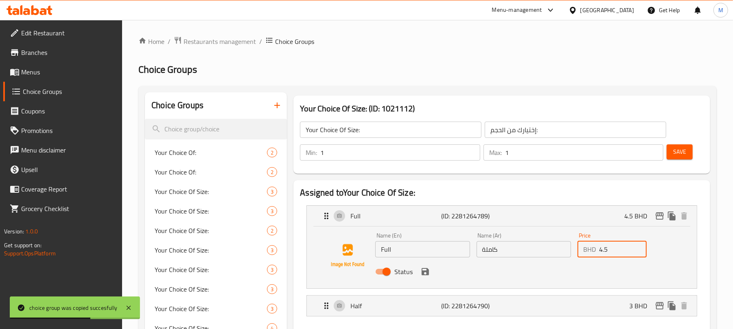
drag, startPoint x: 604, startPoint y: 251, endPoint x: 614, endPoint y: 252, distance: 9.8
click at [614, 252] on input "4.5" at bounding box center [623, 249] width 48 height 16
click at [427, 270] on icon "save" at bounding box center [425, 271] width 7 height 7
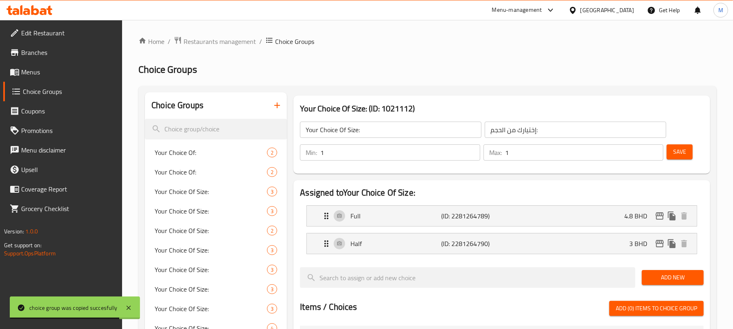
type input "4.8"
click at [623, 248] on div "Half (ID: 2281264790) 3 BHD" at bounding box center [504, 244] width 365 height 20
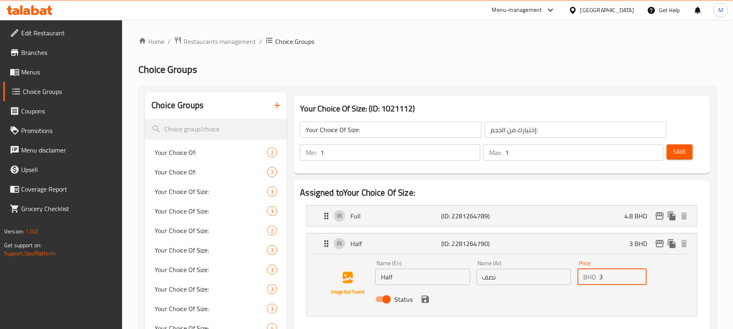
click at [619, 282] on input "3" at bounding box center [623, 277] width 48 height 16
click at [426, 300] on icon "save" at bounding box center [425, 299] width 7 height 7
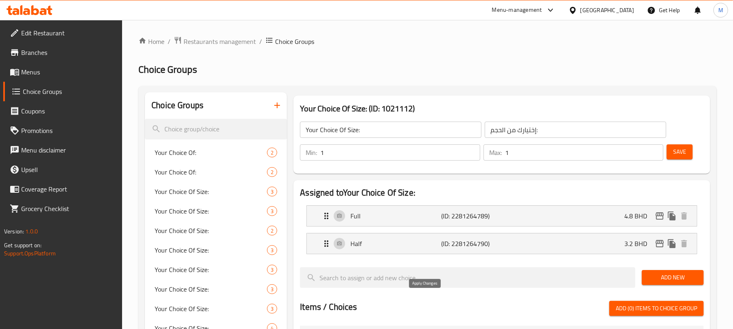
type input "3.2"
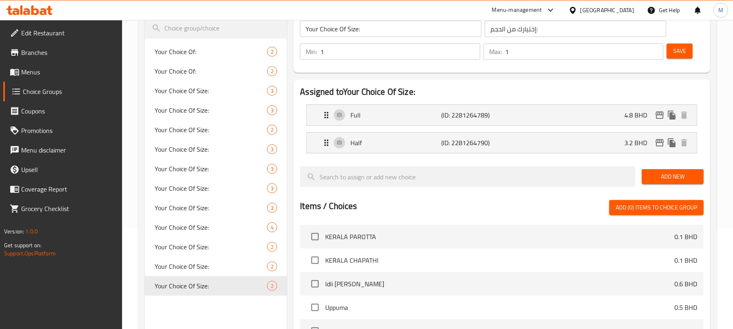
scroll to position [108, 0]
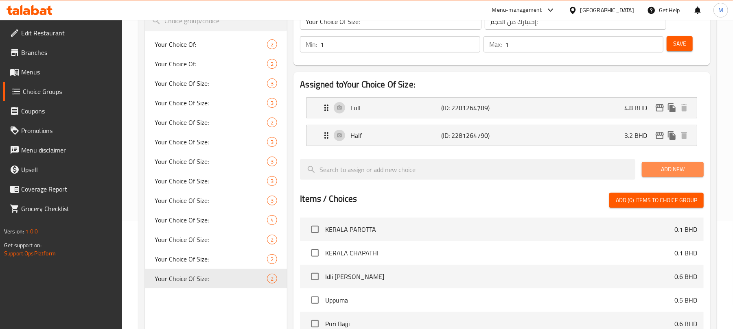
click at [672, 170] on span "Add New" at bounding box center [672, 169] width 49 height 10
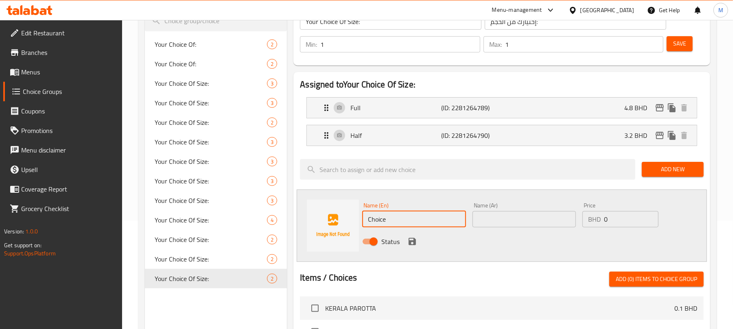
click at [434, 222] on input "Choice" at bounding box center [413, 219] width 103 height 16
type input "Quarter"
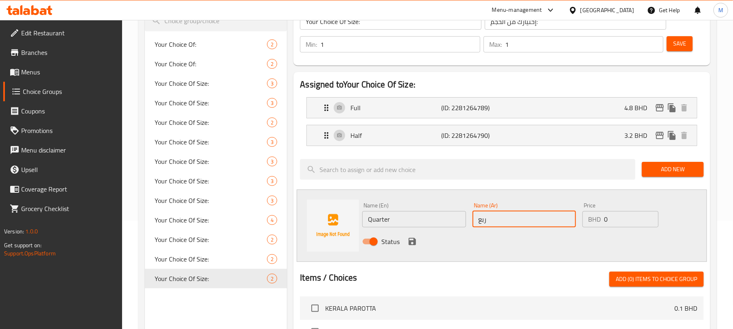
type input "ربع"
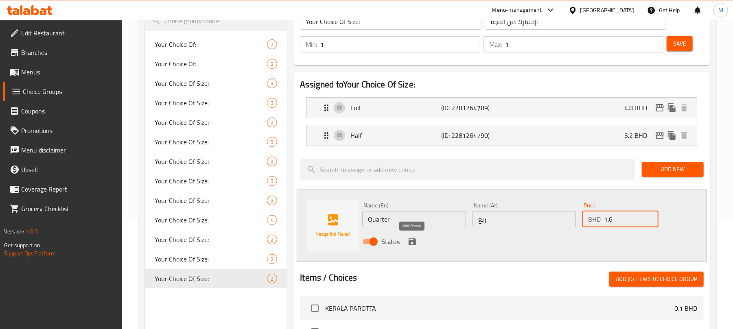
type input "1.6"
click at [414, 238] on icon "save" at bounding box center [412, 242] width 10 height 10
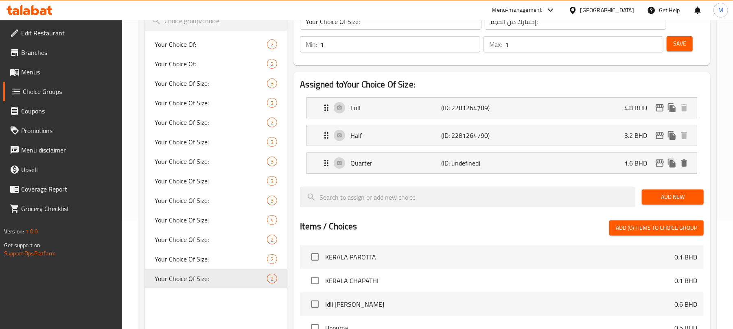
click at [685, 48] on span "Save" at bounding box center [679, 44] width 13 height 10
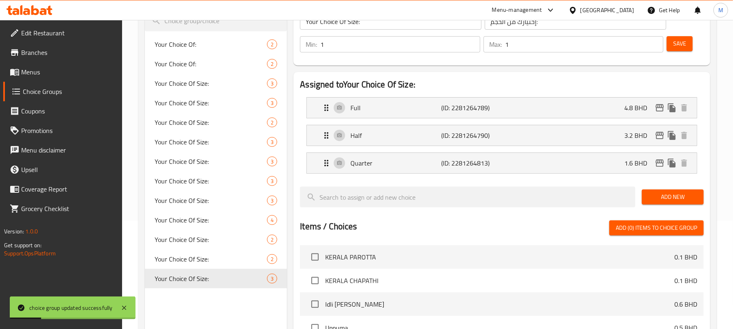
scroll to position [0, 0]
